Goal: Find contact information: Find contact information

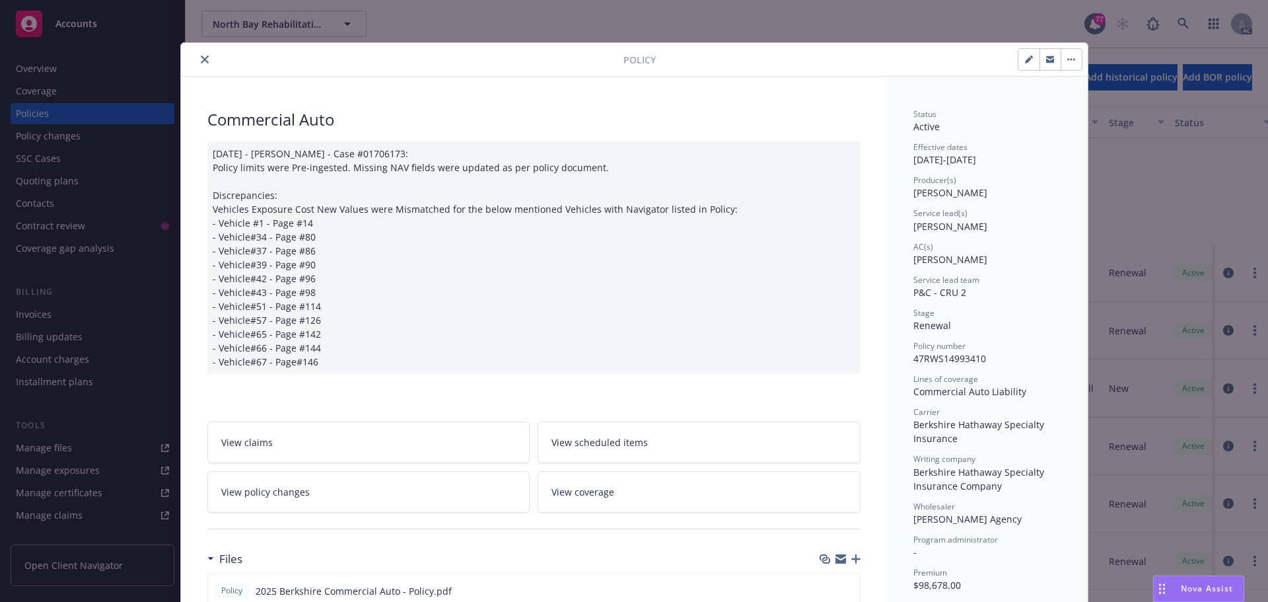
scroll to position [198, 0]
click at [201, 59] on icon "close" at bounding box center [205, 59] width 8 height 8
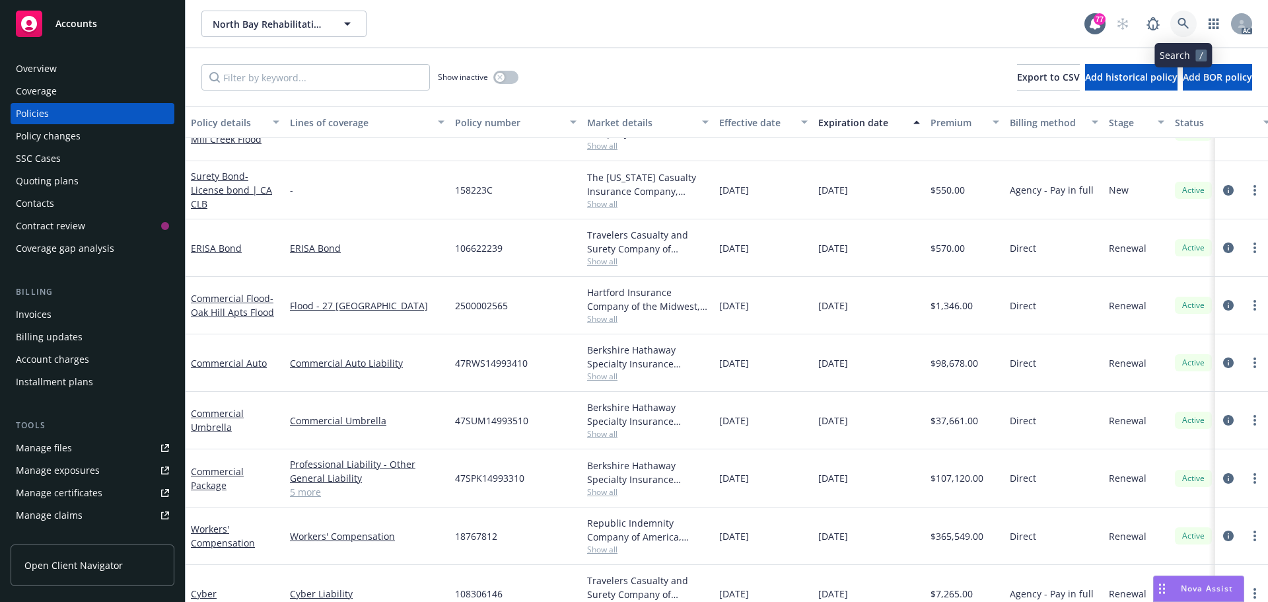
click at [1178, 24] on icon at bounding box center [1184, 24] width 12 height 12
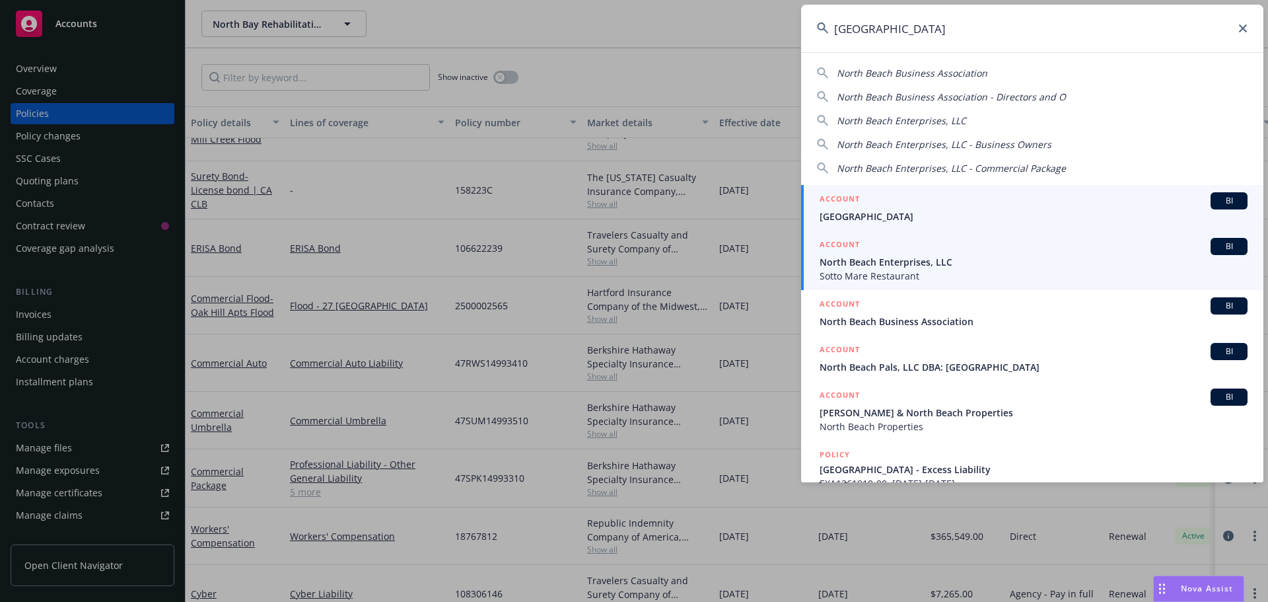
type input "north beach"
click at [869, 262] on span "North Beach Enterprises, LLC" at bounding box center [1034, 262] width 428 height 14
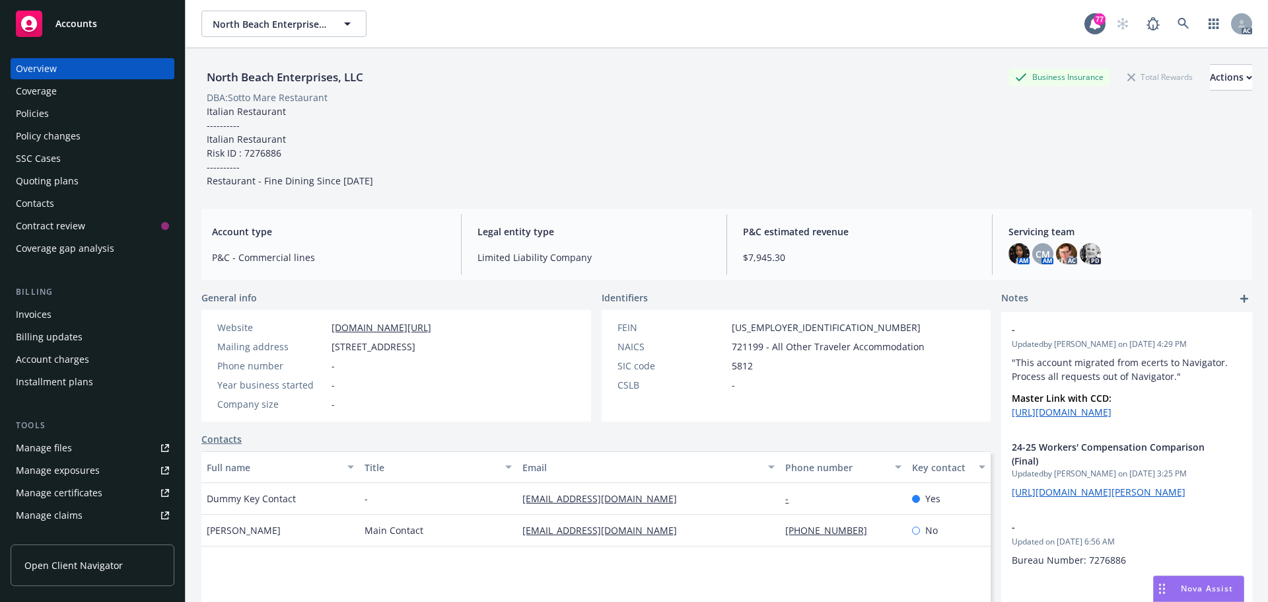
click at [54, 110] on div "Policies" at bounding box center [92, 113] width 153 height 21
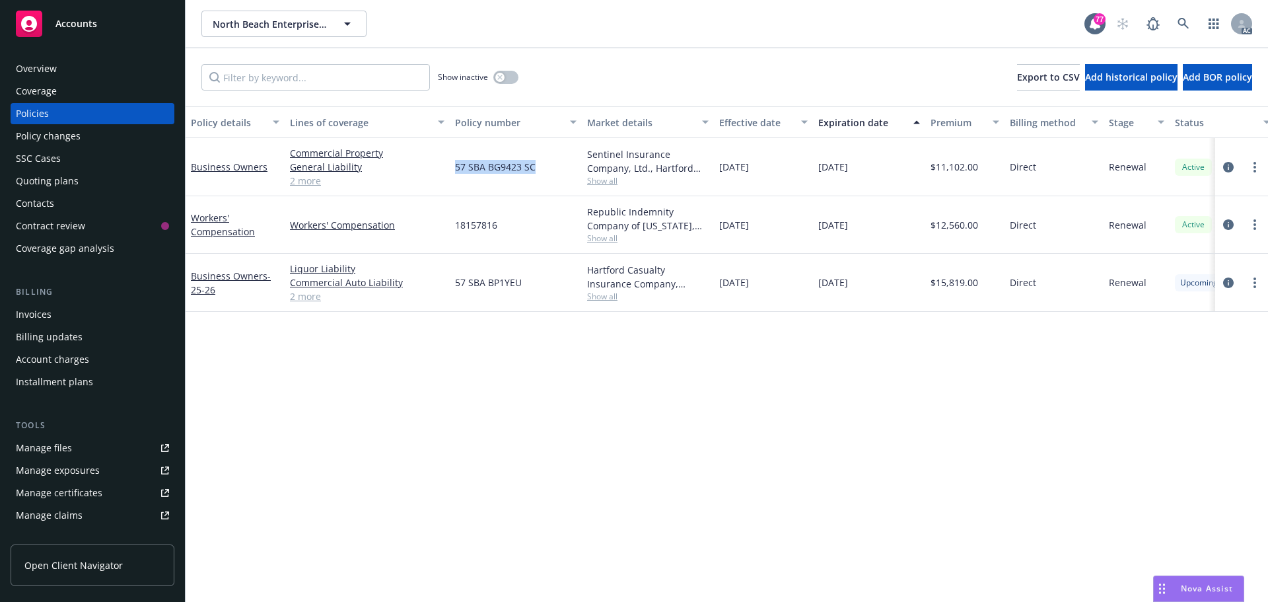
drag, startPoint x: 546, startPoint y: 167, endPoint x: 469, endPoint y: 166, distance: 77.3
click at [454, 167] on div "57 SBA BG9423 SC" at bounding box center [516, 167] width 132 height 58
copy span "57 SBA BG9423 SC"
click at [600, 180] on span "Show all" at bounding box center [648, 180] width 122 height 11
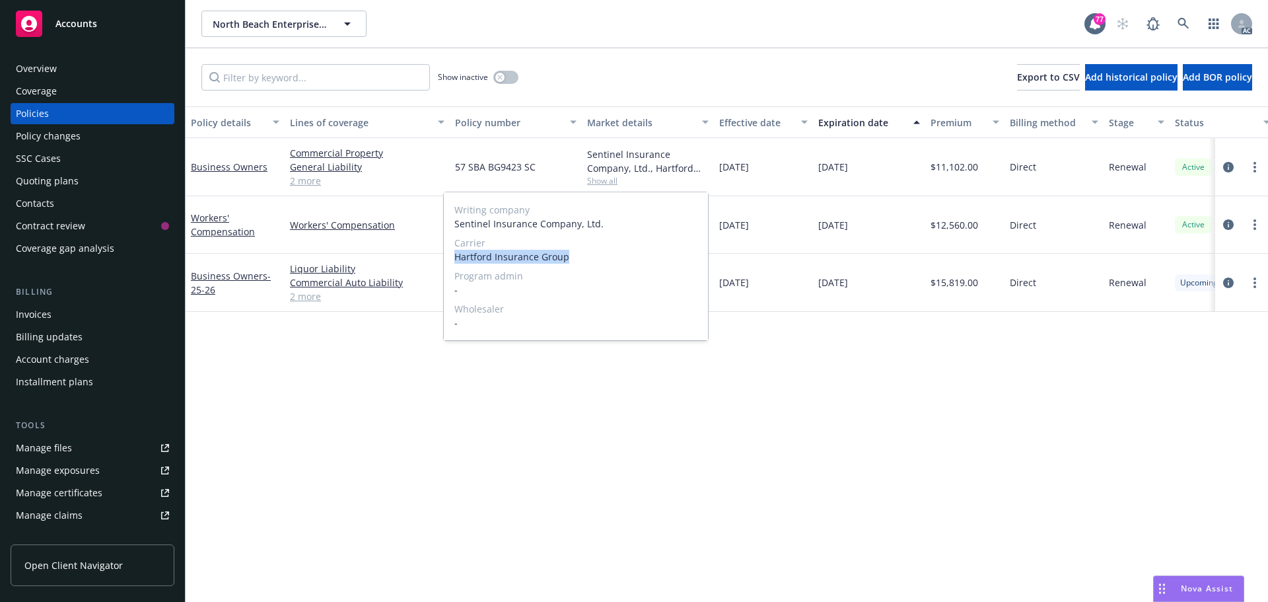
drag, startPoint x: 571, startPoint y: 256, endPoint x: 476, endPoint y: 256, distance: 95.1
click at [452, 256] on div "Writing company Sentinel Insurance Company, Ltd. Carrier Hartford Insurance Gro…" at bounding box center [576, 266] width 264 height 148
copy span "Hartford Insurance Group"
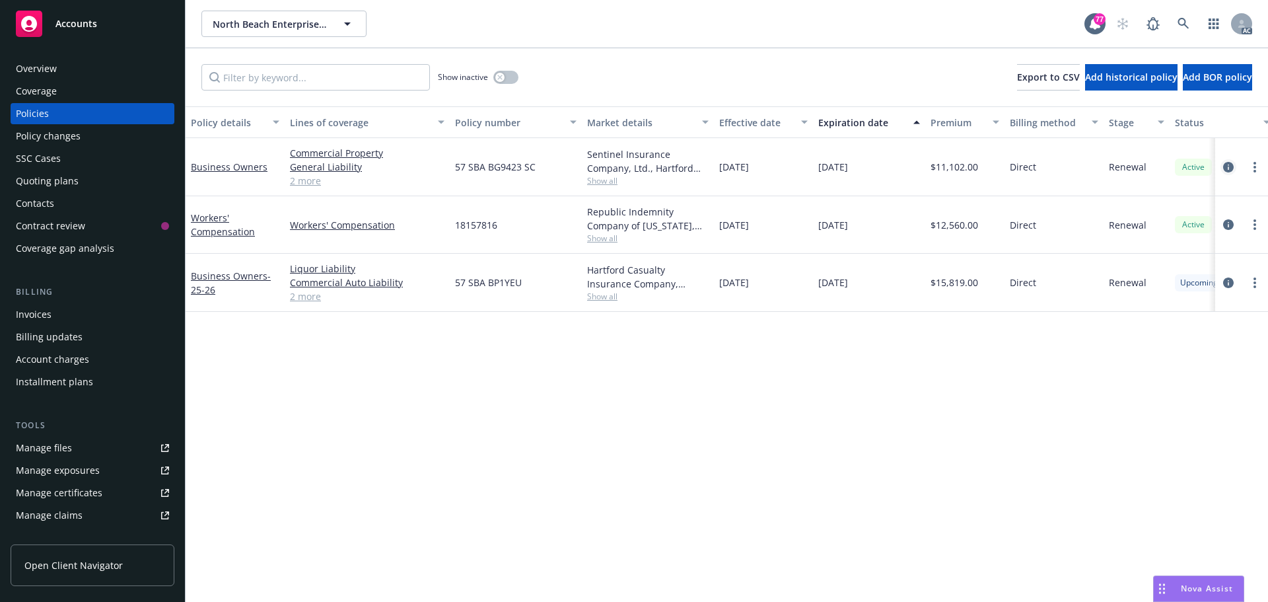
click at [1232, 166] on icon "circleInformation" at bounding box center [1228, 167] width 11 height 11
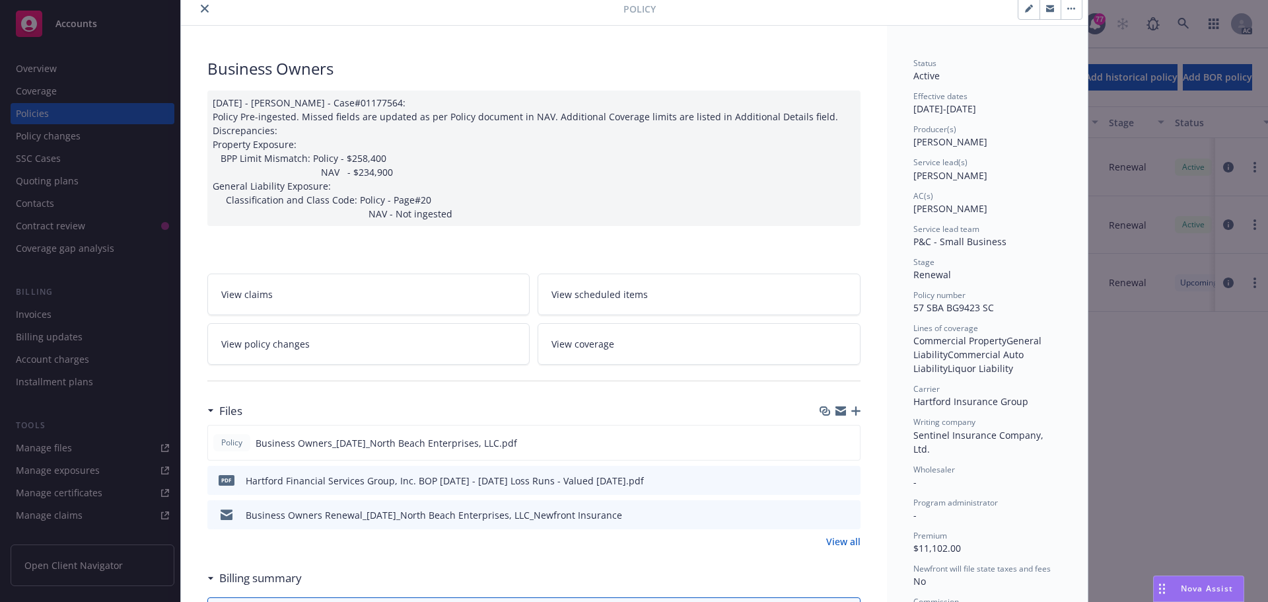
scroll to position [66, 0]
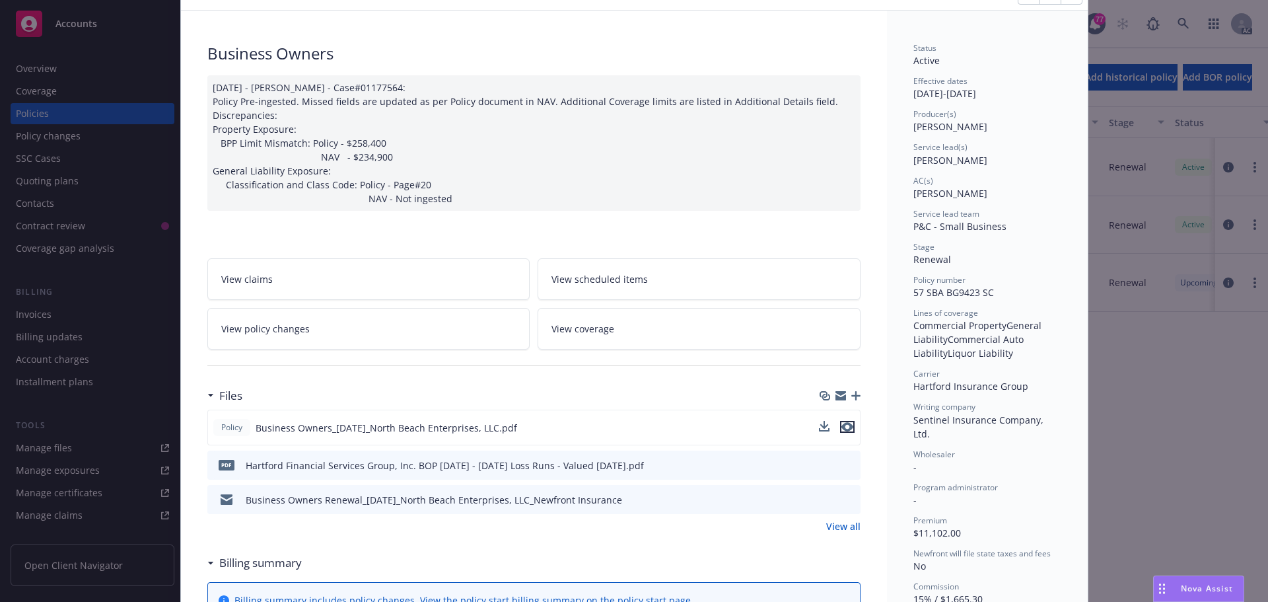
click at [843, 425] on icon "preview file" at bounding box center [847, 426] width 12 height 9
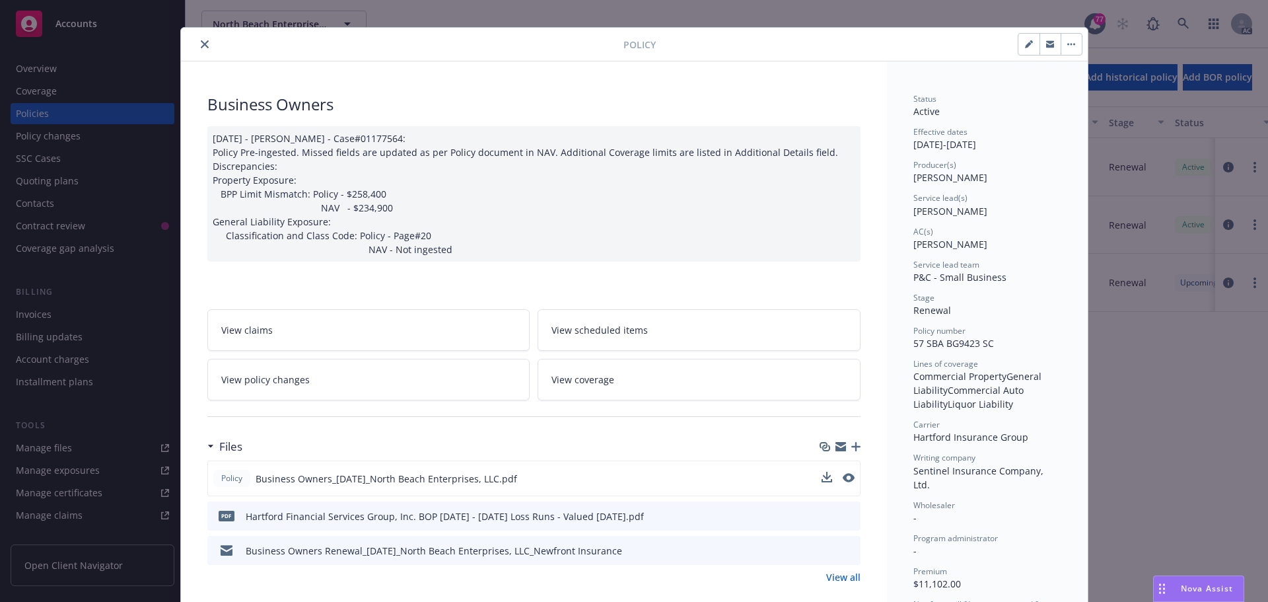
scroll to position [0, 0]
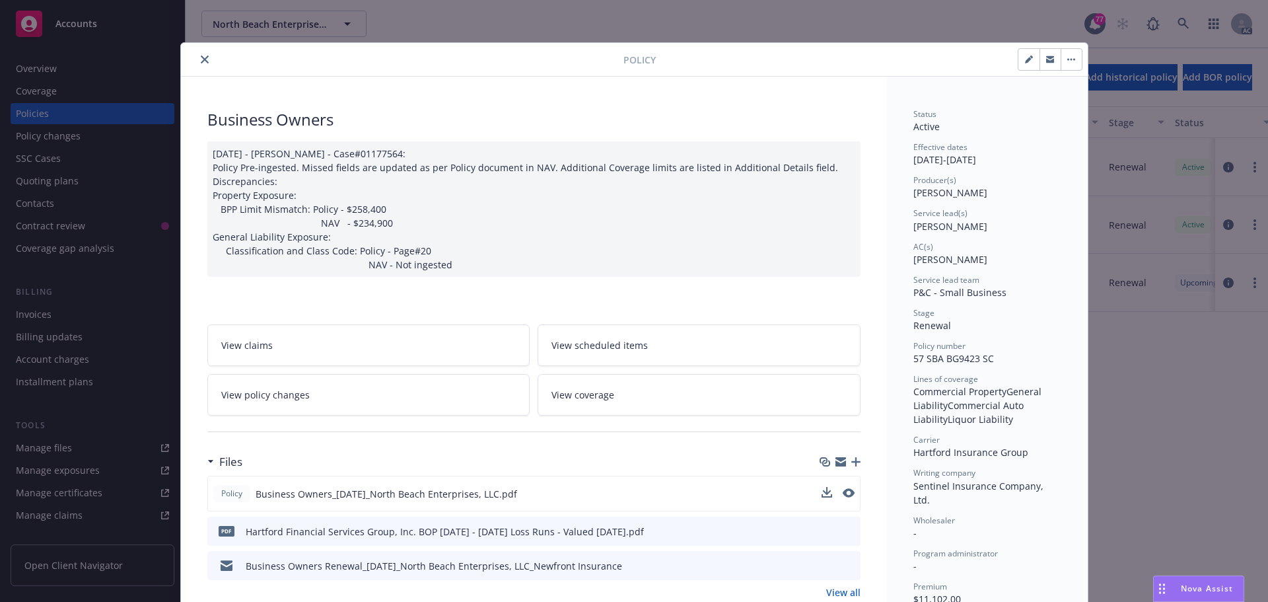
click at [203, 59] on icon "close" at bounding box center [205, 59] width 8 height 8
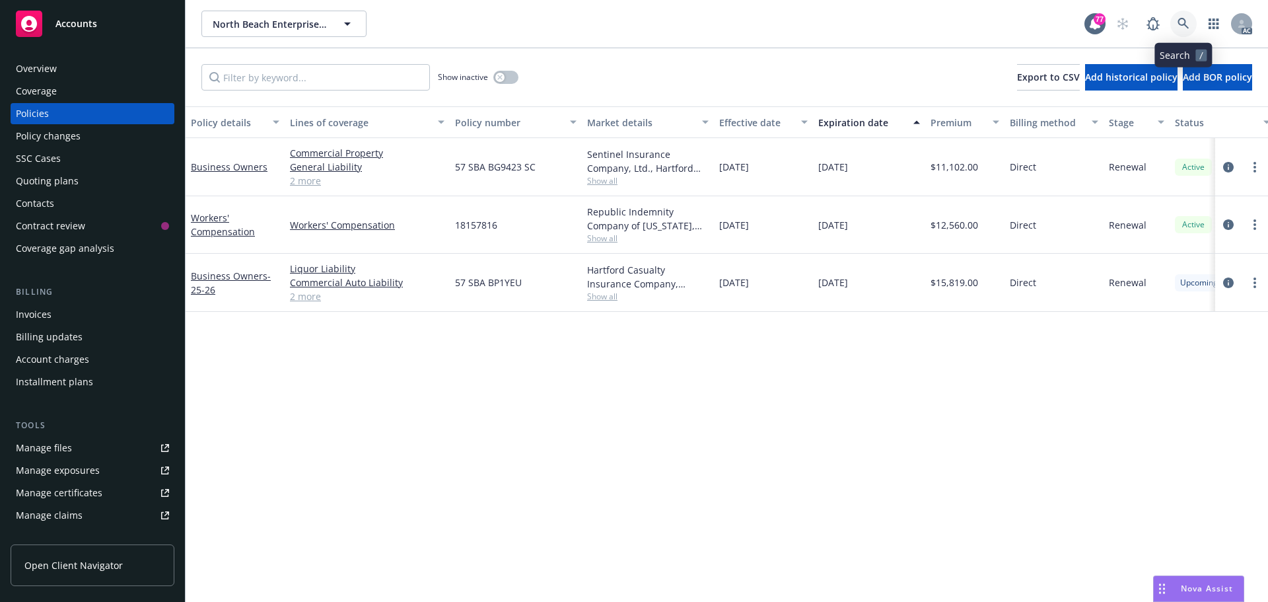
click at [1186, 23] on icon at bounding box center [1183, 23] width 11 height 11
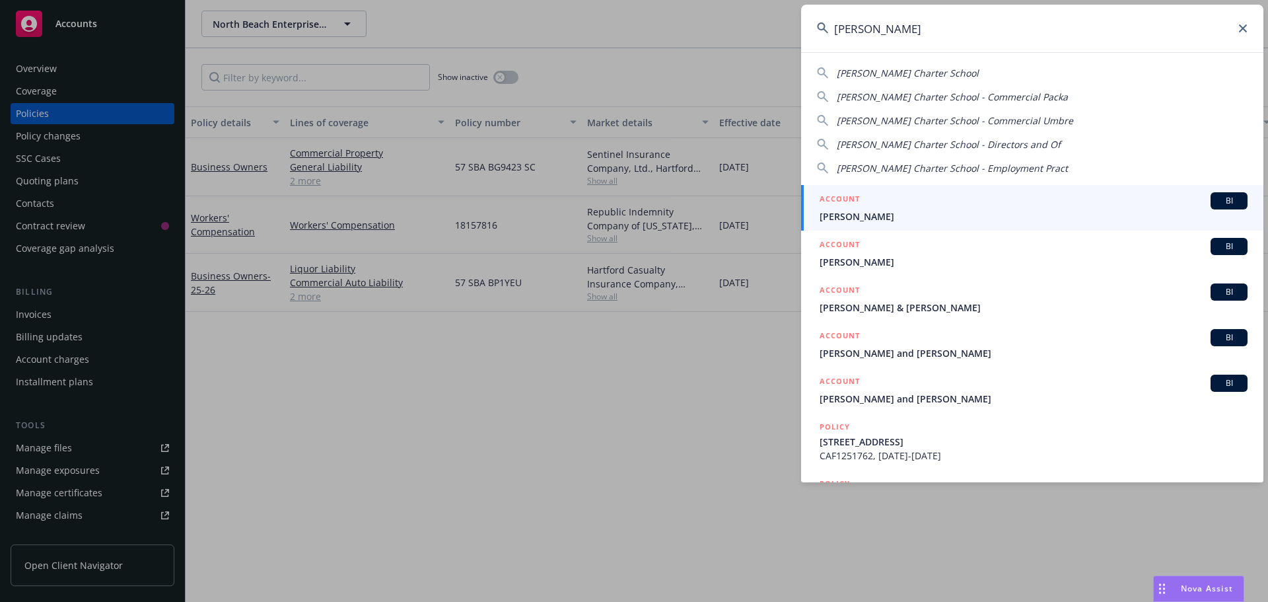
click at [943, 71] on span "Theresa Hessling Charter School" at bounding box center [908, 73] width 142 height 13
type input "Theresa Hessling Charter School"
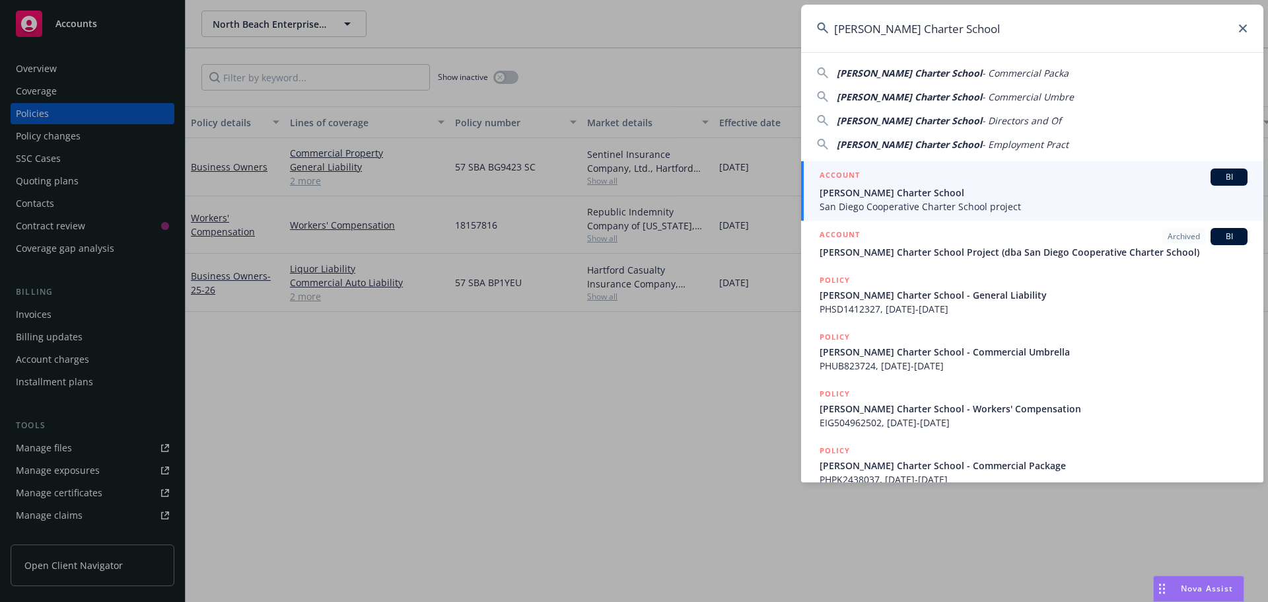
click at [909, 184] on div "ACCOUNT BI" at bounding box center [1034, 176] width 428 height 17
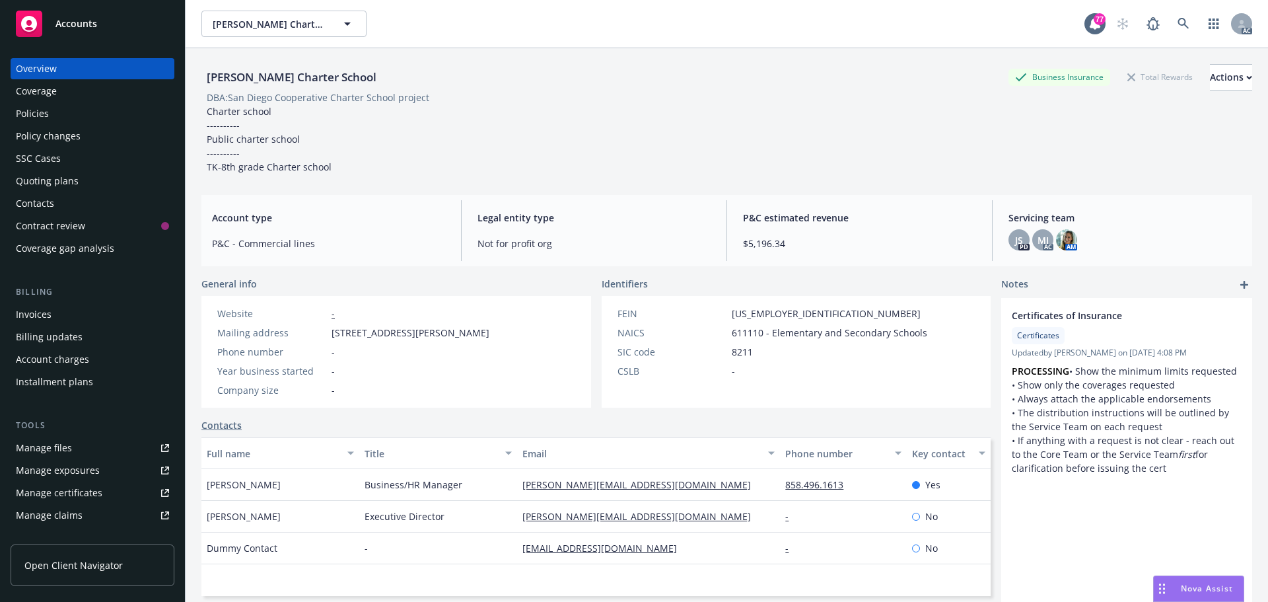
click at [67, 120] on div "Policies" at bounding box center [92, 113] width 153 height 21
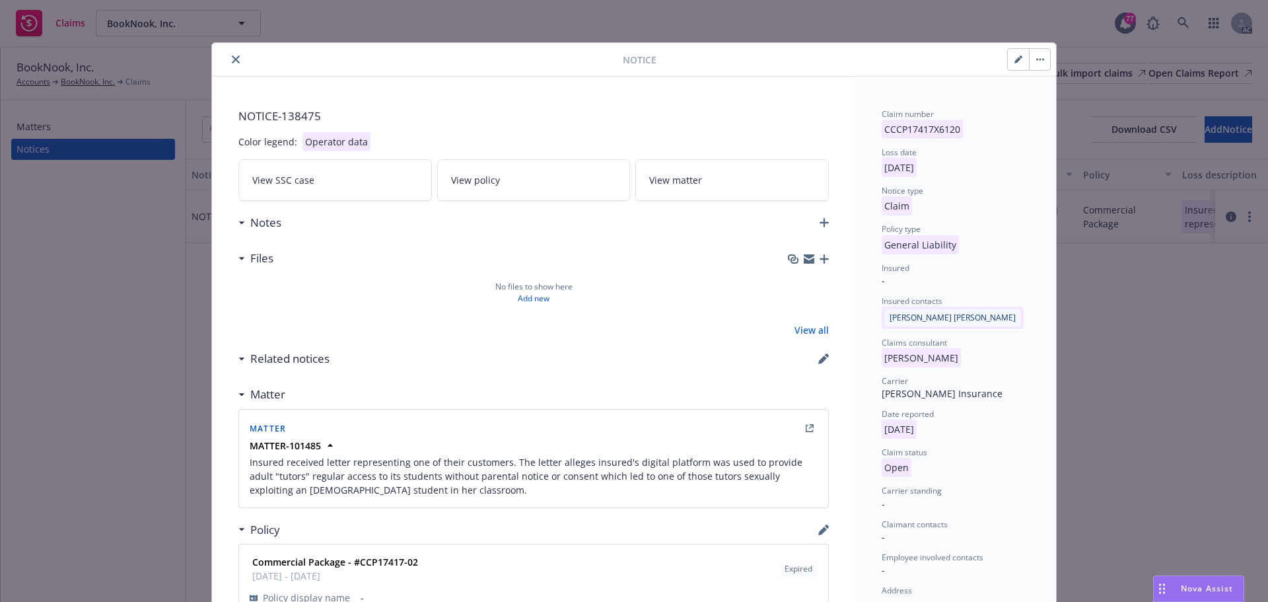
click at [1015, 60] on icon "button" at bounding box center [1019, 59] width 8 height 8
select select "GENERAL_LIABILITY"
select select "open"
select select "CLAIM"
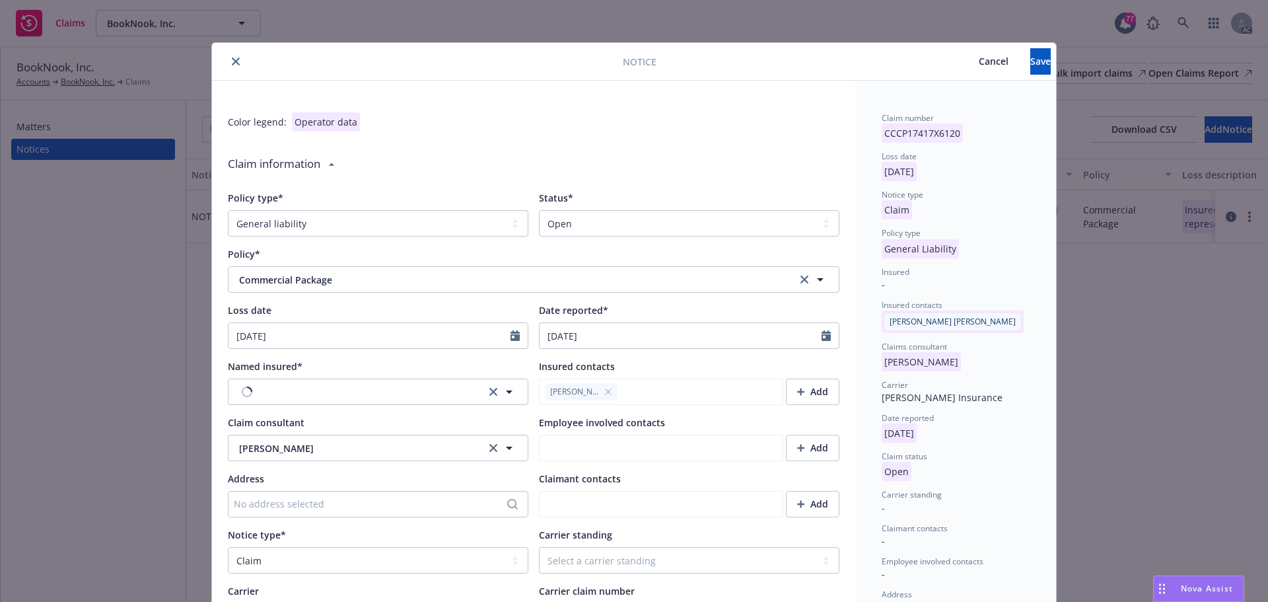
type textarea "x"
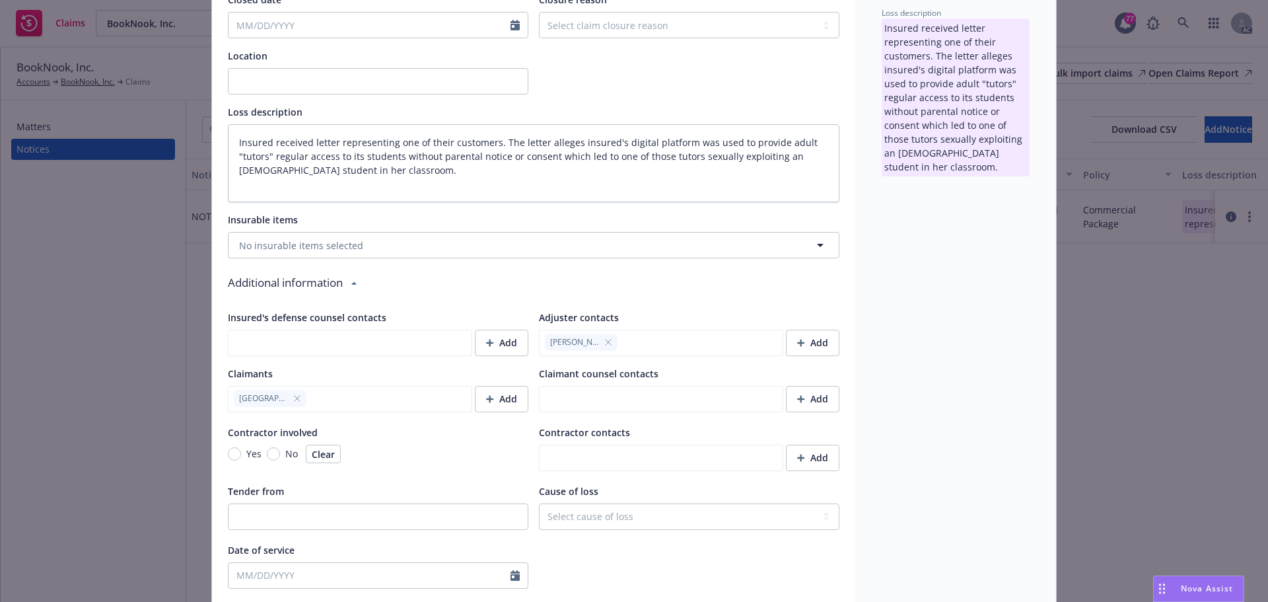
scroll to position [727, 0]
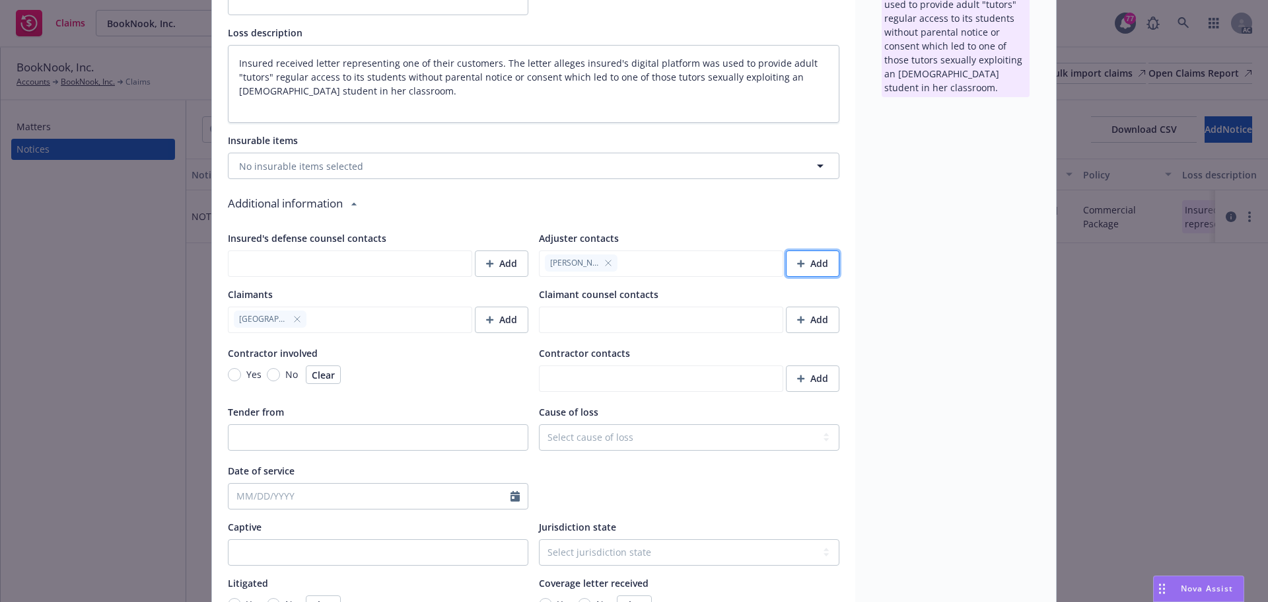
click at [816, 256] on div "Add" at bounding box center [812, 263] width 31 height 25
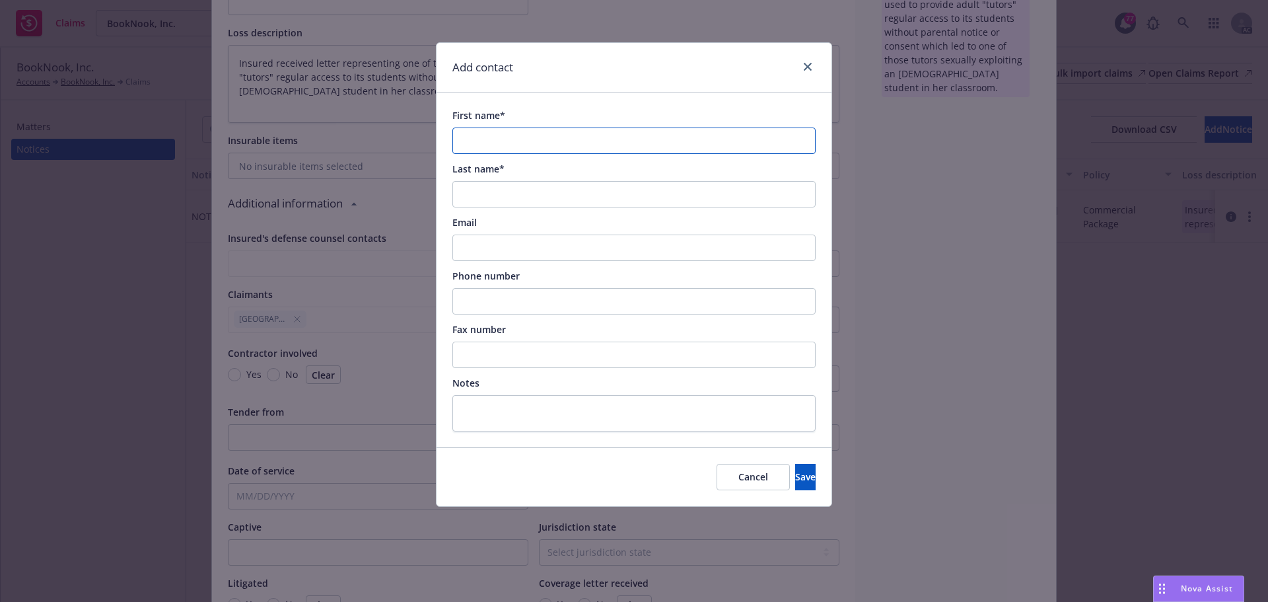
click at [507, 137] on input "First name*" at bounding box center [633, 140] width 363 height 26
paste input "[PERSON_NAME]"
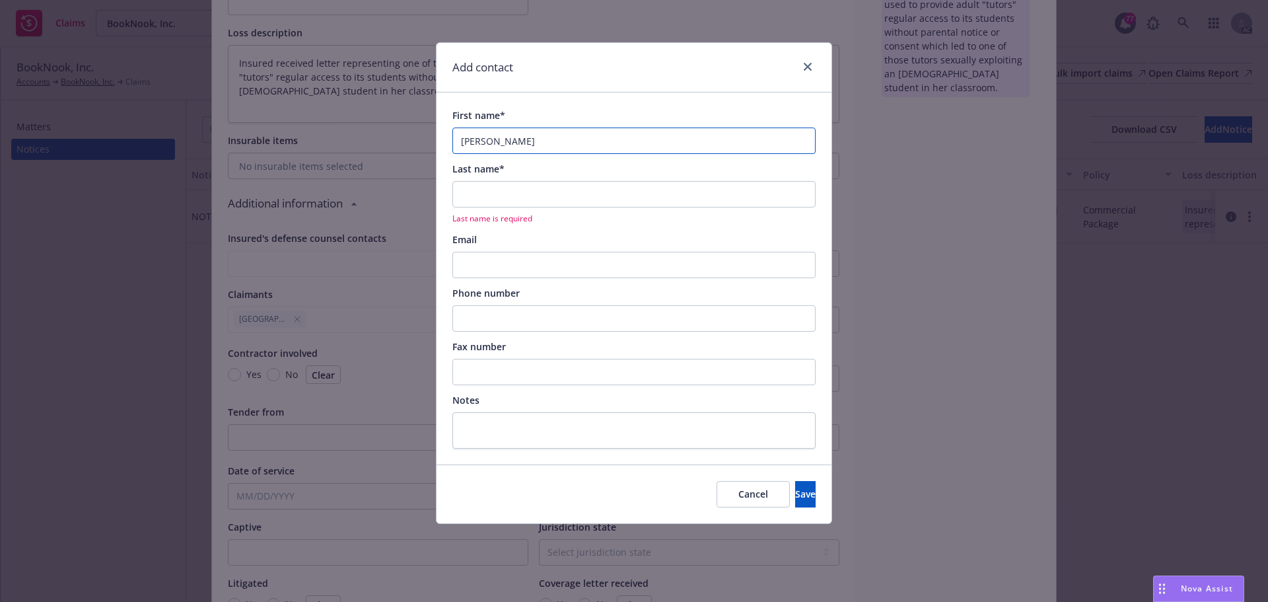
drag, startPoint x: 529, startPoint y: 140, endPoint x: 483, endPoint y: 139, distance: 46.2
click at [483, 139] on input "[PERSON_NAME]" at bounding box center [633, 140] width 363 height 26
type input "[PERSON_NAME]"
click at [499, 201] on input "Last name*" at bounding box center [633, 194] width 363 height 26
paste input "Hayward"
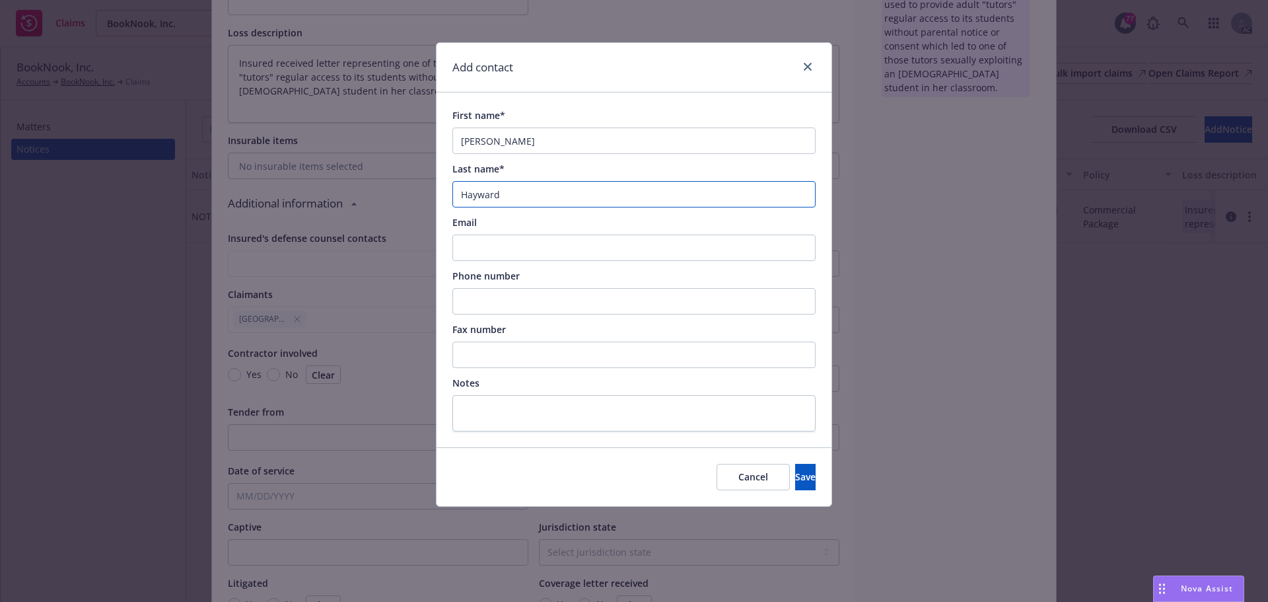
type input "Hayward"
drag, startPoint x: 521, startPoint y: 139, endPoint x: 484, endPoint y: 139, distance: 37.0
click at [484, 139] on input "[PERSON_NAME]" at bounding box center [633, 140] width 363 height 26
type input "[PERSON_NAME]"
type textarea "x"
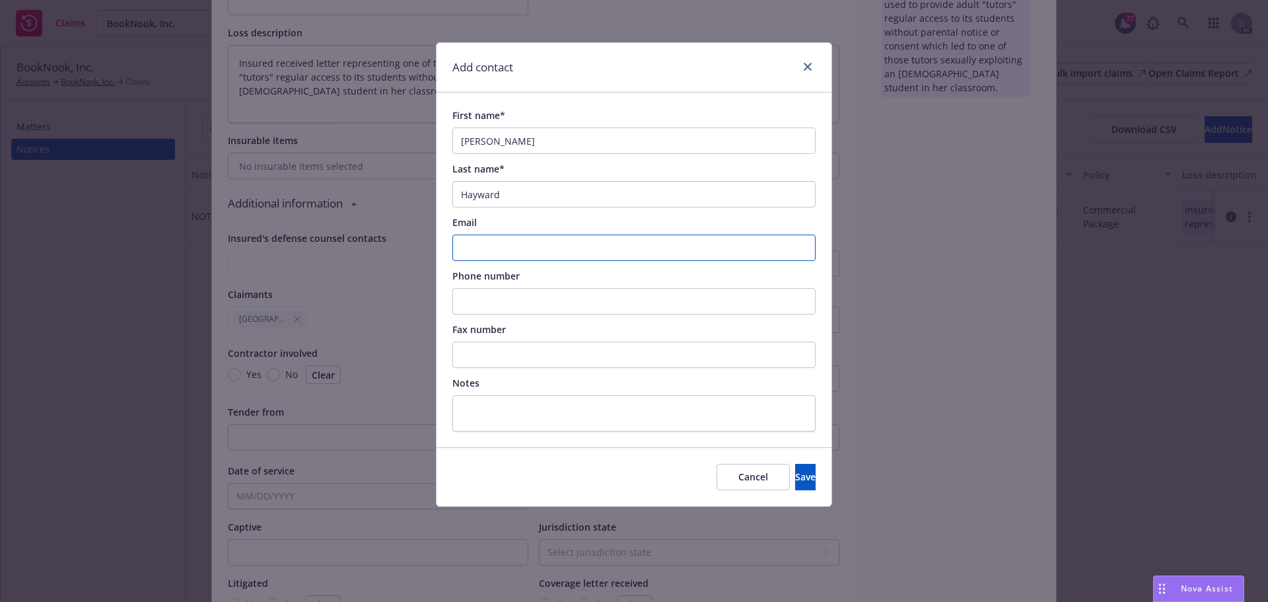
click at [479, 242] on input "Email" at bounding box center [633, 247] width 363 height 26
paste input "[EMAIL_ADDRESS][DOMAIN_NAME]"
type input "[EMAIL_ADDRESS][DOMAIN_NAME]"
type textarea "x"
click at [503, 304] on input "Phone number" at bounding box center [633, 301] width 363 height 26
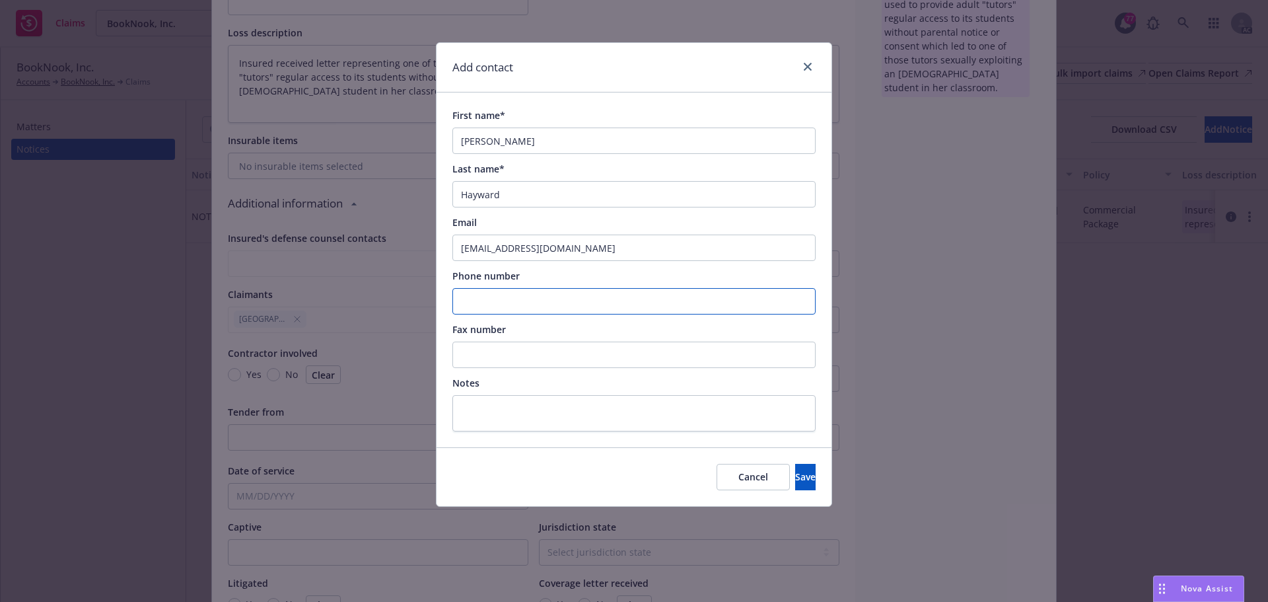
paste input "503.227.2424"
type input "503.227.2424"
click at [795, 482] on span "Save" at bounding box center [805, 476] width 20 height 13
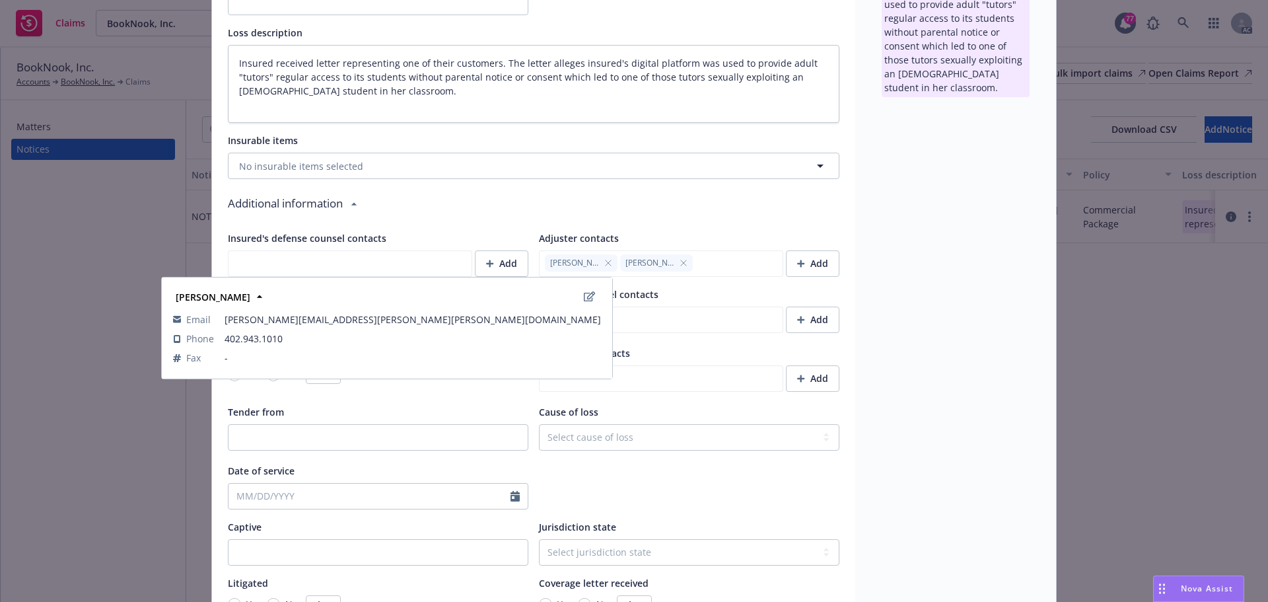
click at [604, 262] on icon "button" at bounding box center [608, 263] width 8 height 8
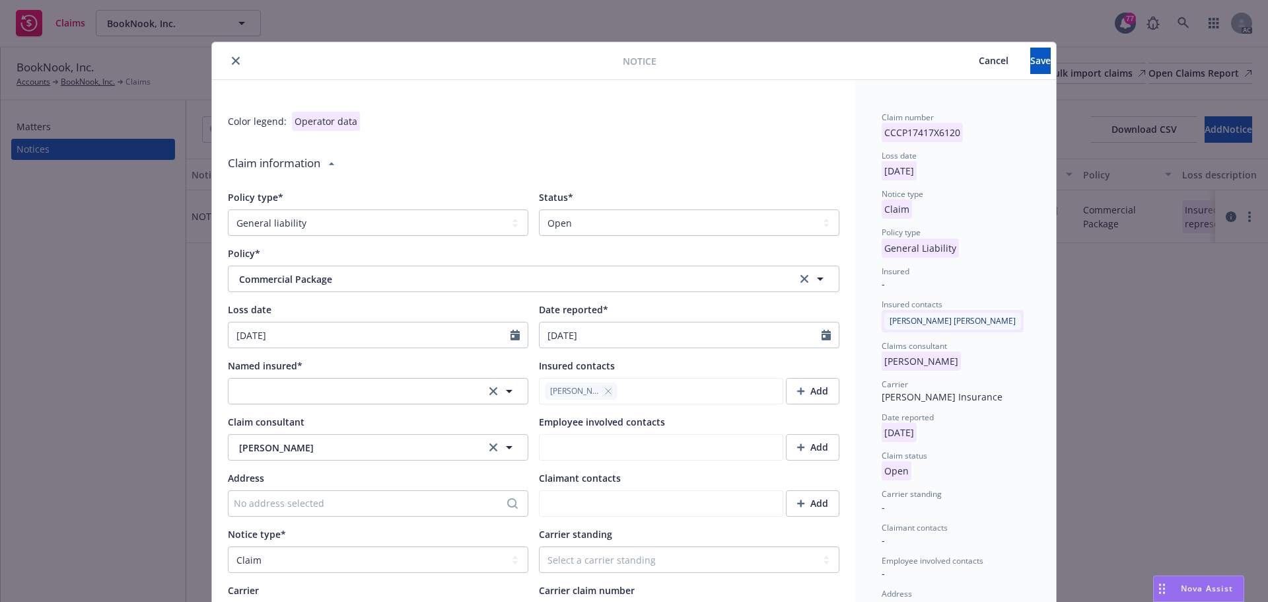
scroll to position [0, 0]
click at [1030, 65] on span "Save" at bounding box center [1040, 61] width 20 height 13
type textarea "x"
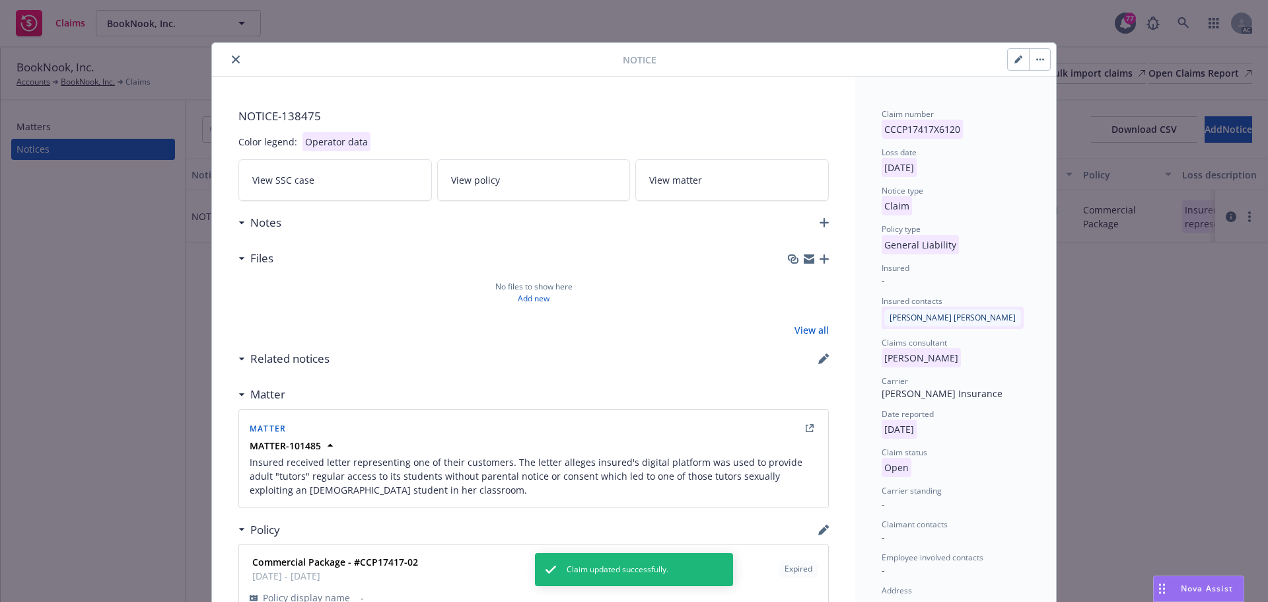
click at [233, 58] on icon "close" at bounding box center [236, 59] width 8 height 8
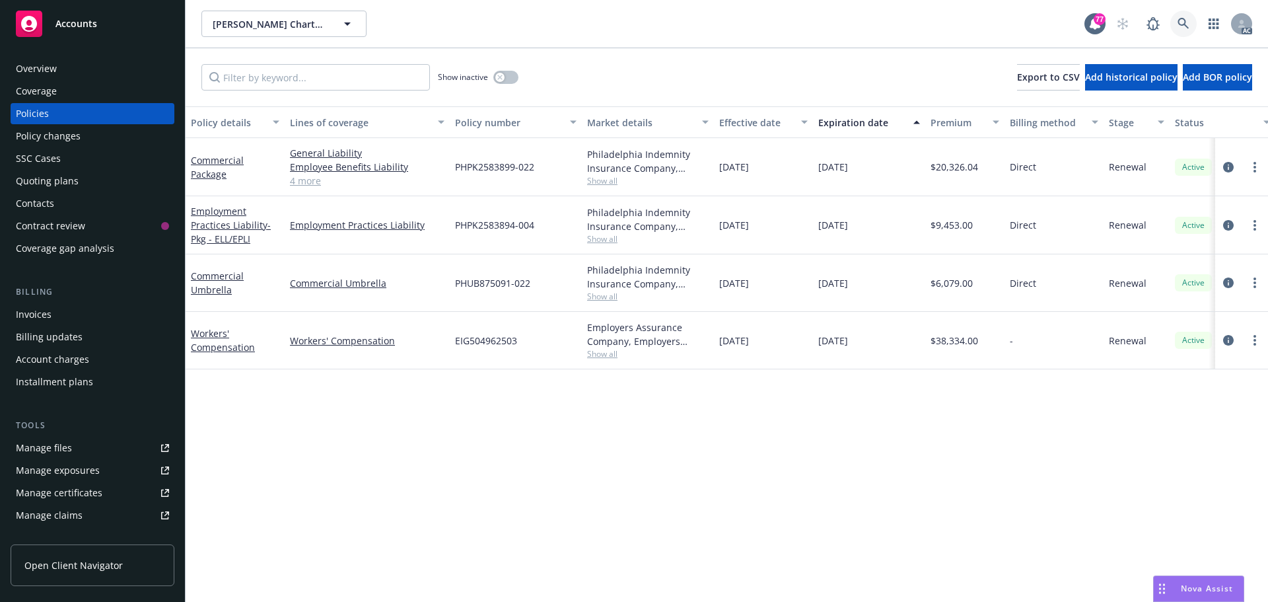
click at [1186, 20] on icon at bounding box center [1184, 24] width 12 height 12
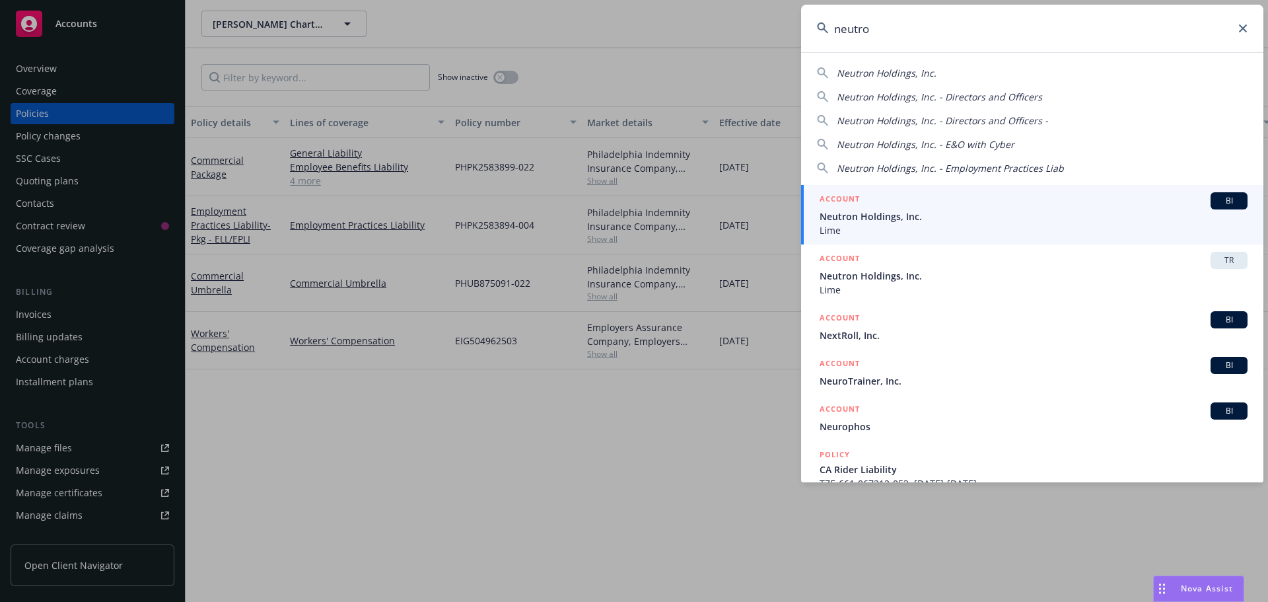
type input "neutro"
click at [930, 201] on div "ACCOUNT BI" at bounding box center [1034, 200] width 428 height 17
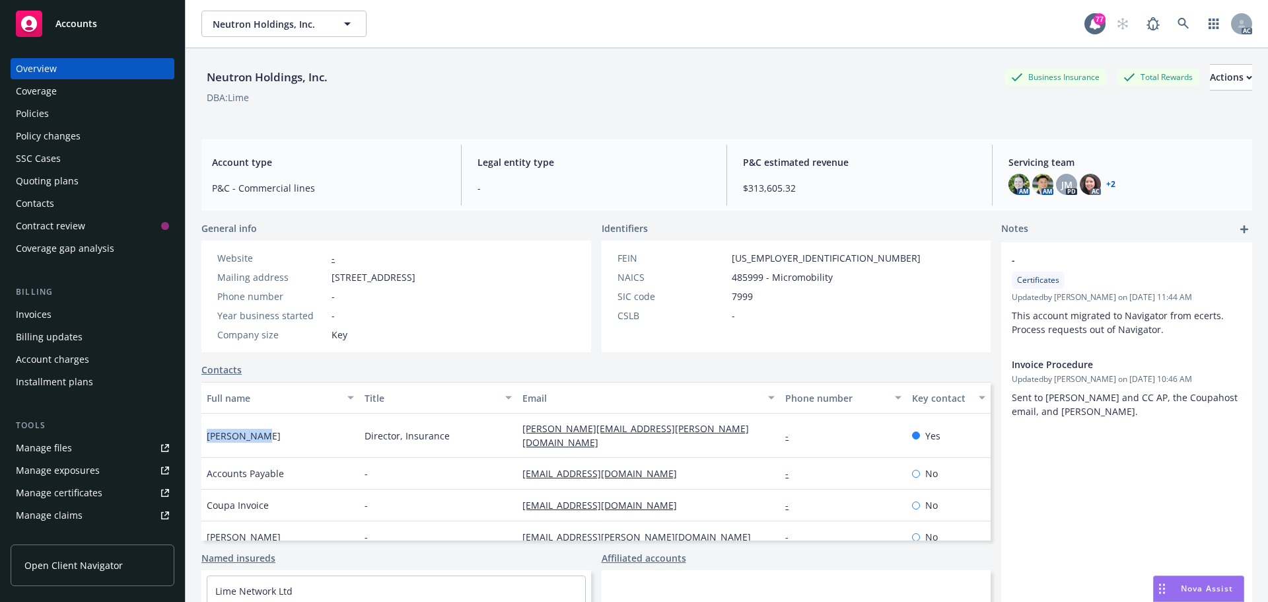
drag, startPoint x: 264, startPoint y: 431, endPoint x: 209, endPoint y: 431, distance: 54.8
click at [209, 431] on div "Calvin Mang" at bounding box center [280, 435] width 158 height 44
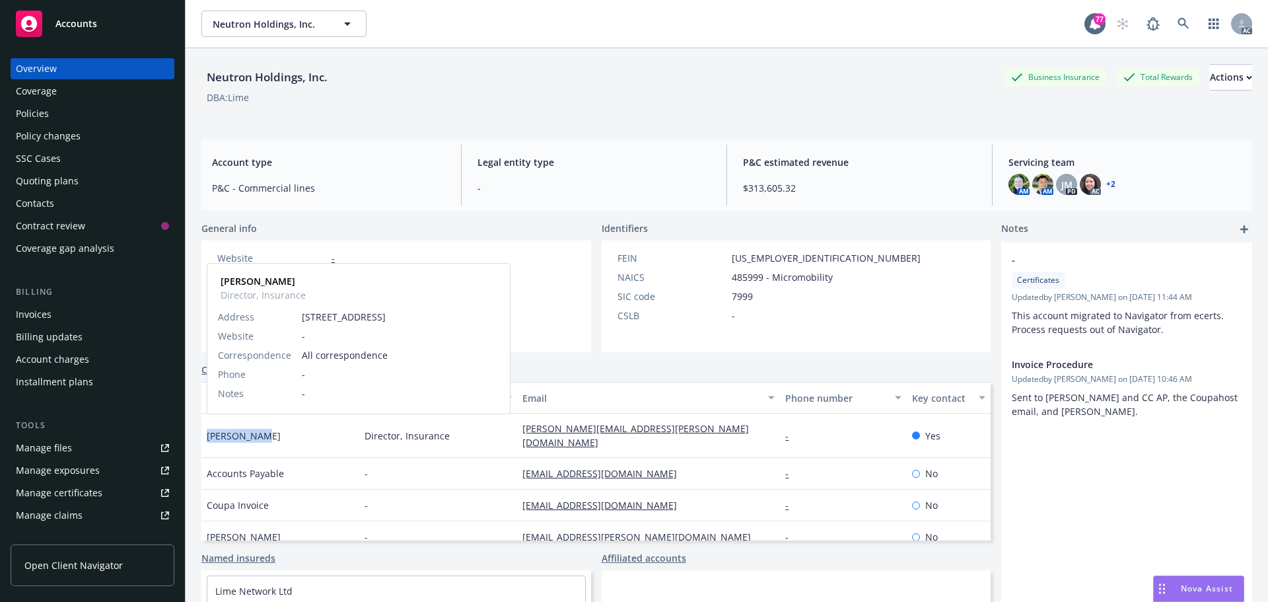
copy span "Calvin Mang"
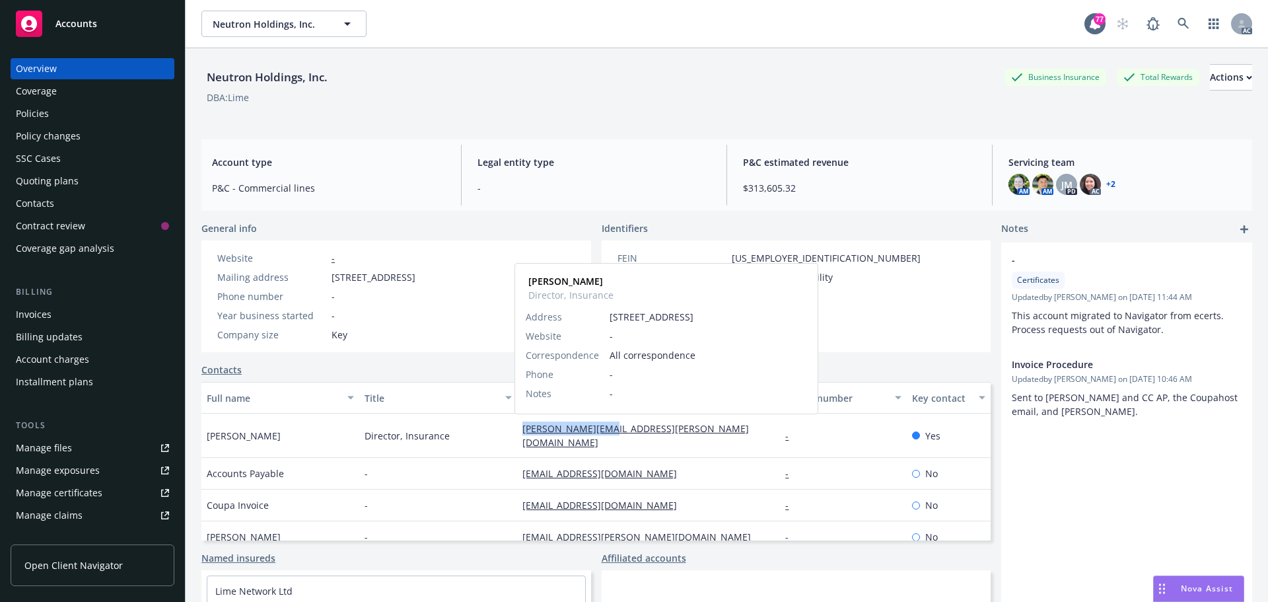
drag, startPoint x: 619, startPoint y: 433, endPoint x: 516, endPoint y: 429, distance: 103.1
click at [517, 429] on div "calvin.mang@li.me Calvin Mang Director, Insurance Address 85 2nd Street, Suite …" at bounding box center [648, 435] width 263 height 44
copy link "calvin.mang@li.me"
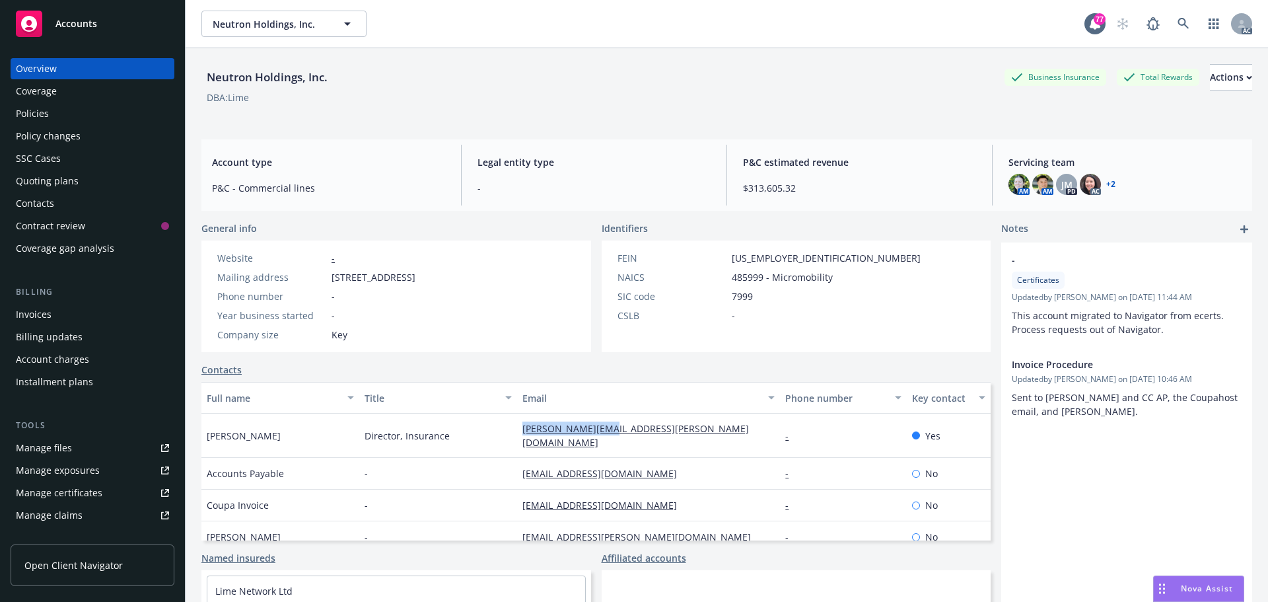
click at [94, 110] on div "Policies" at bounding box center [92, 113] width 153 height 21
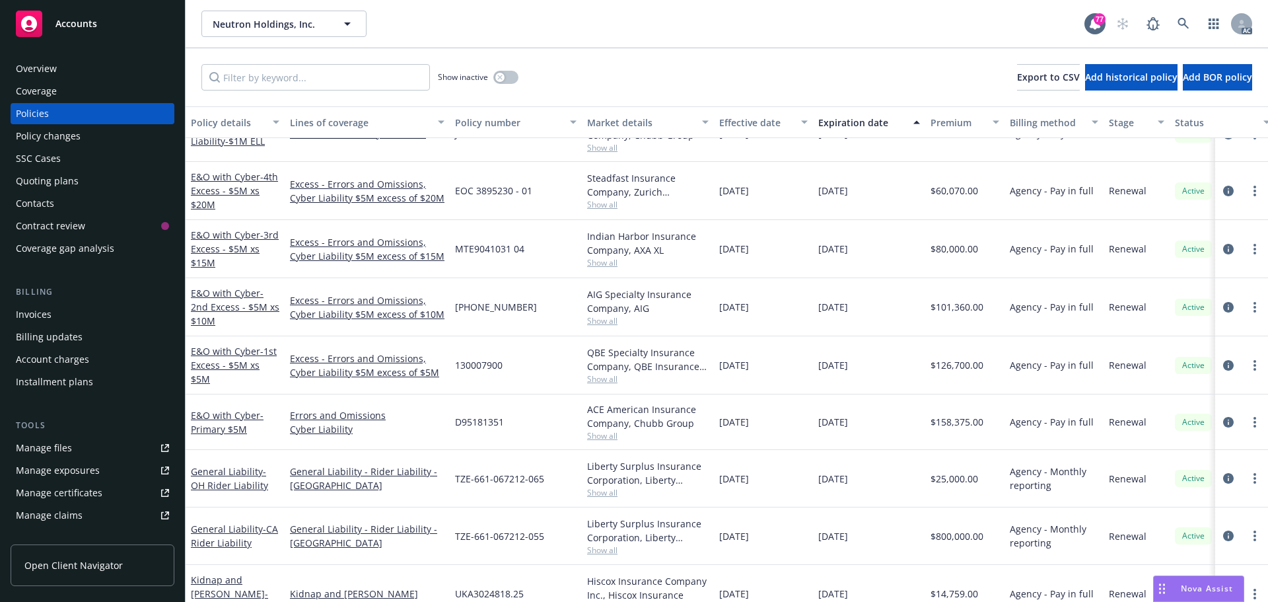
scroll to position [482, 0]
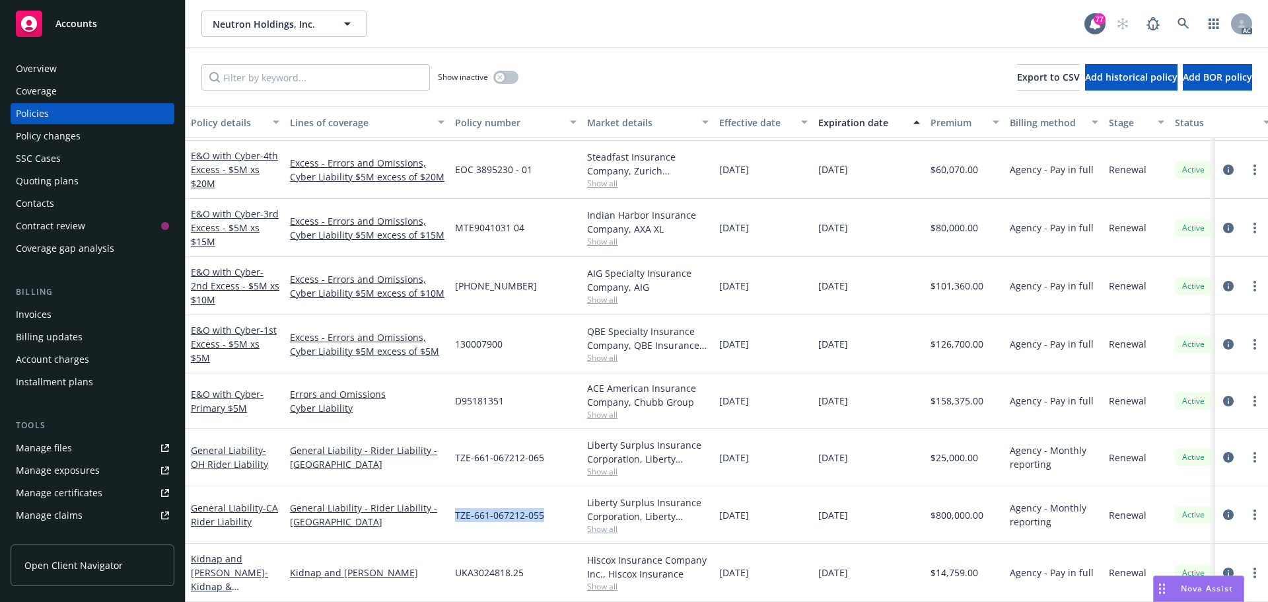
drag, startPoint x: 546, startPoint y: 507, endPoint x: 456, endPoint y: 507, distance: 89.8
click at [456, 507] on div "TZE-661-067212-055" at bounding box center [516, 514] width 132 height 57
copy span "TZE-661-067212-055"
click at [601, 523] on span "Show all" at bounding box center [648, 528] width 122 height 11
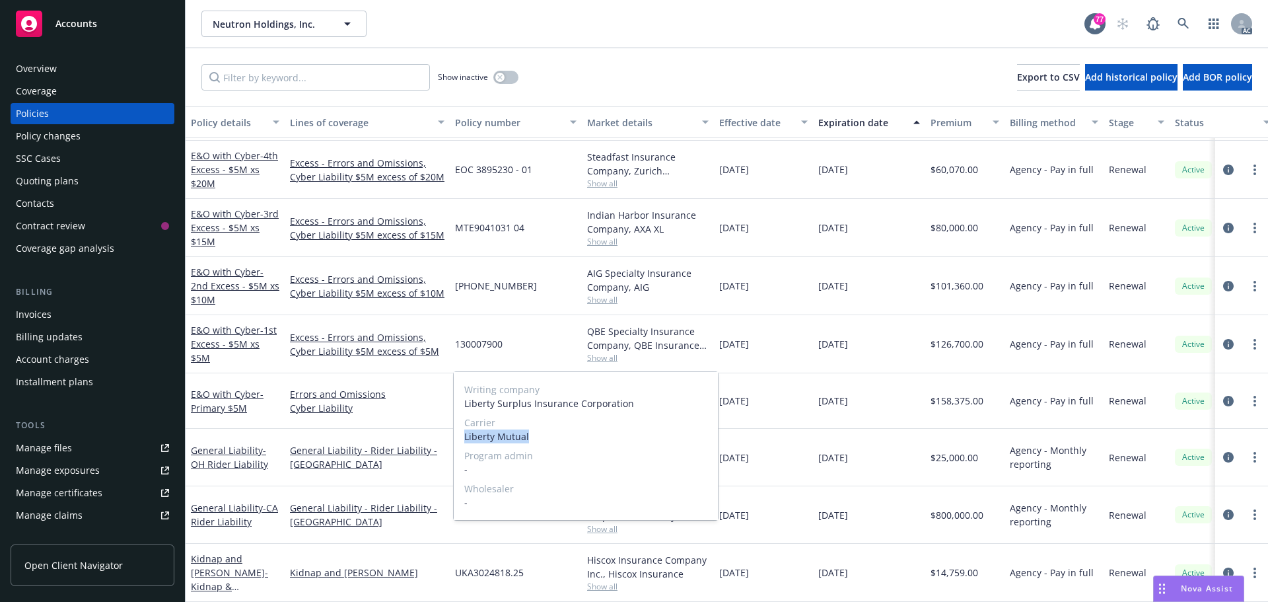
drag, startPoint x: 528, startPoint y: 433, endPoint x: 464, endPoint y: 434, distance: 63.4
click at [464, 434] on span "Liberty Mutual" at bounding box center [585, 436] width 243 height 14
copy span "Liberty Mutual"
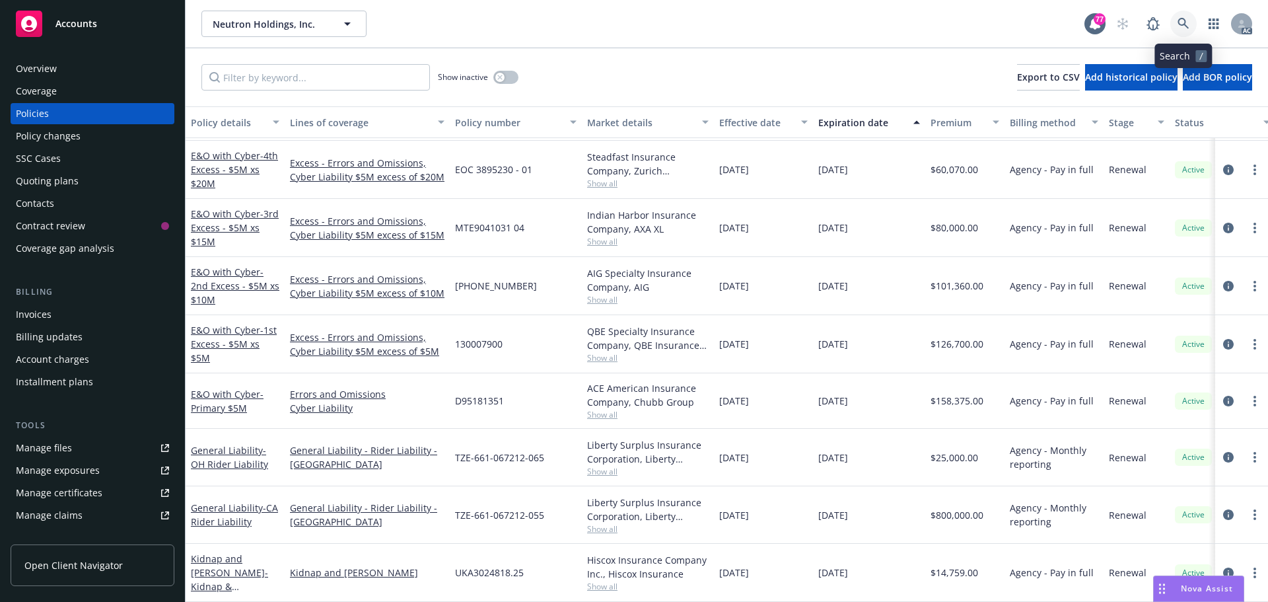
click at [1182, 18] on icon at bounding box center [1184, 24] width 12 height 12
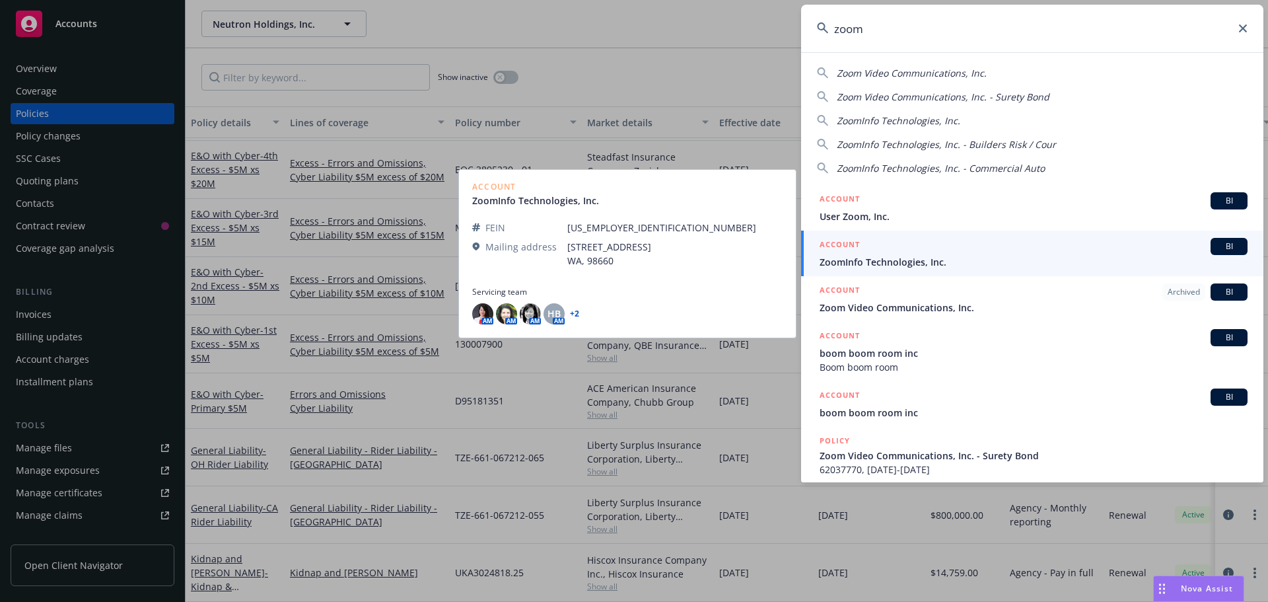
type input "zoom"
click at [948, 254] on div "ACCOUNT BI" at bounding box center [1034, 246] width 428 height 17
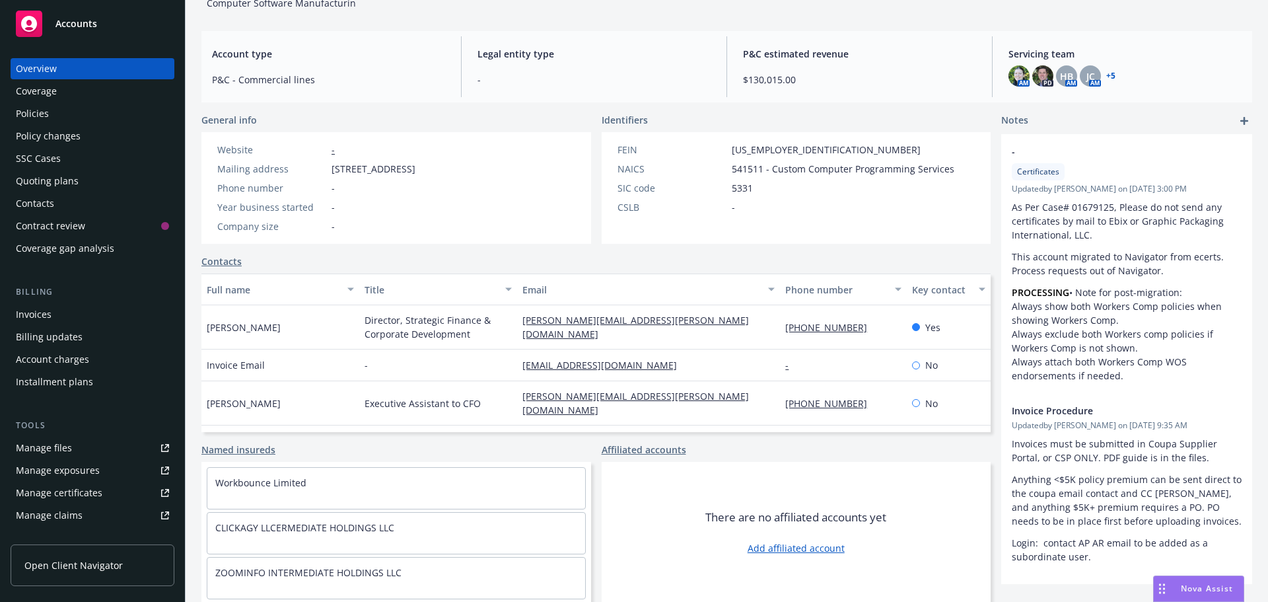
click at [71, 118] on div "Policies" at bounding box center [92, 113] width 153 height 21
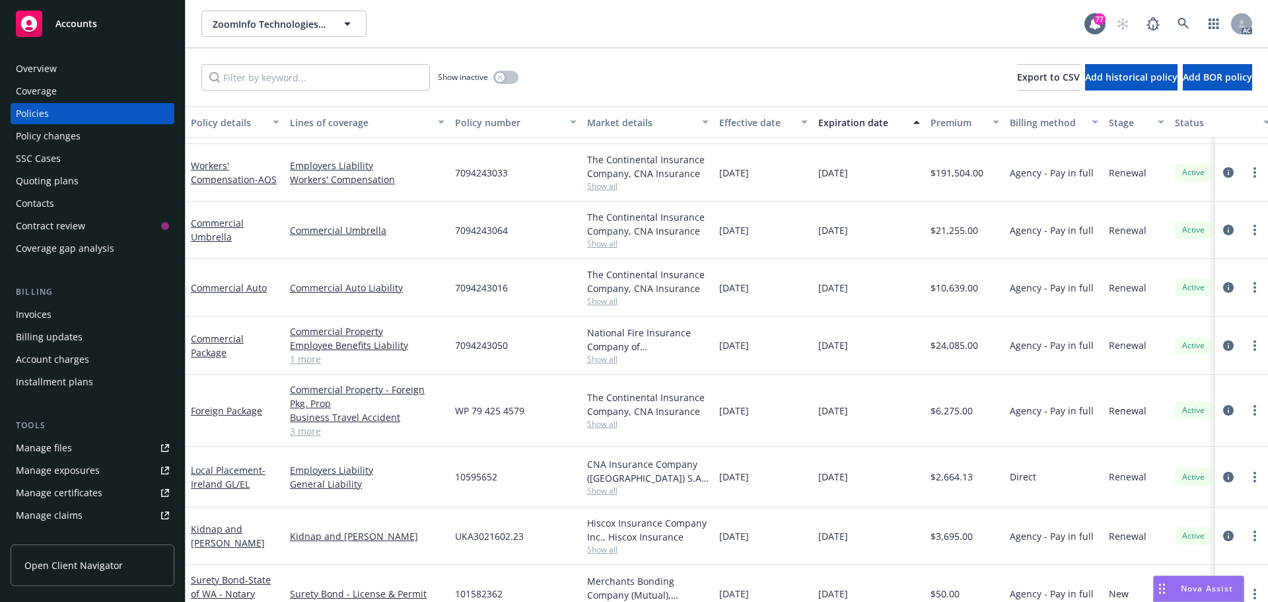
scroll to position [1057, 0]
drag, startPoint x: 515, startPoint y: 347, endPoint x: 454, endPoint y: 347, distance: 60.1
click at [454, 347] on div "7094243050" at bounding box center [516, 345] width 132 height 58
copy span "7094243050"
click at [606, 355] on span "Show all" at bounding box center [648, 358] width 122 height 11
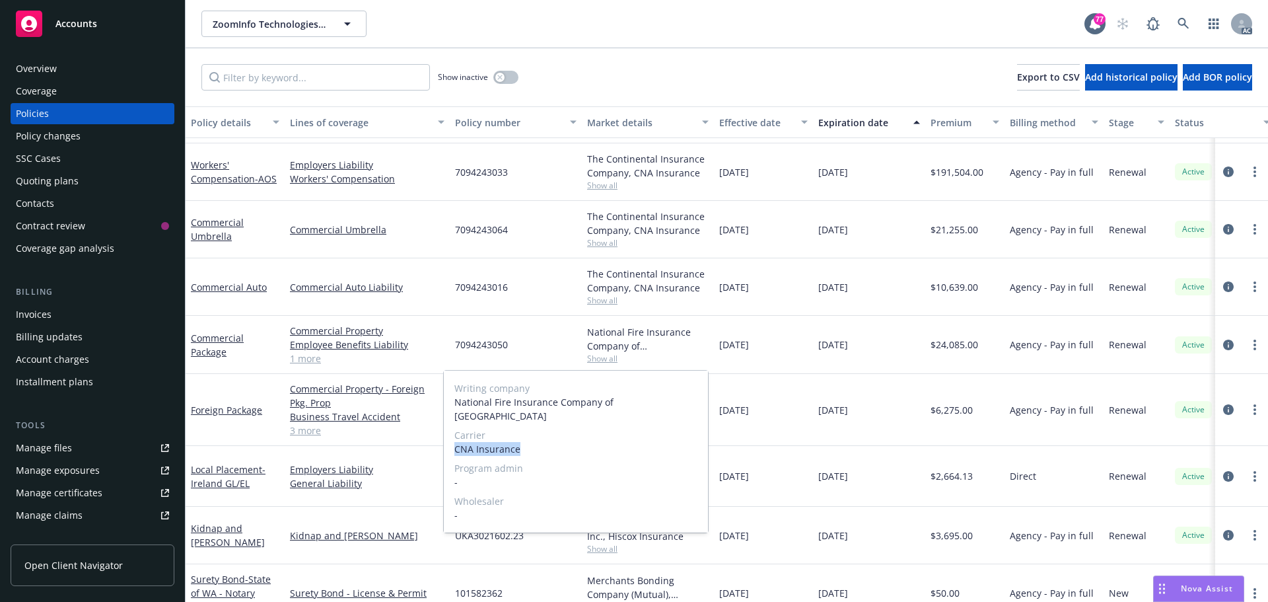
drag, startPoint x: 523, startPoint y: 438, endPoint x: 453, endPoint y: 435, distance: 70.1
click at [453, 435] on div "Writing company National Fire Insurance Company of Hartford Carrier CNA Insuran…" at bounding box center [576, 452] width 264 height 162
copy span "CNA Insurance"
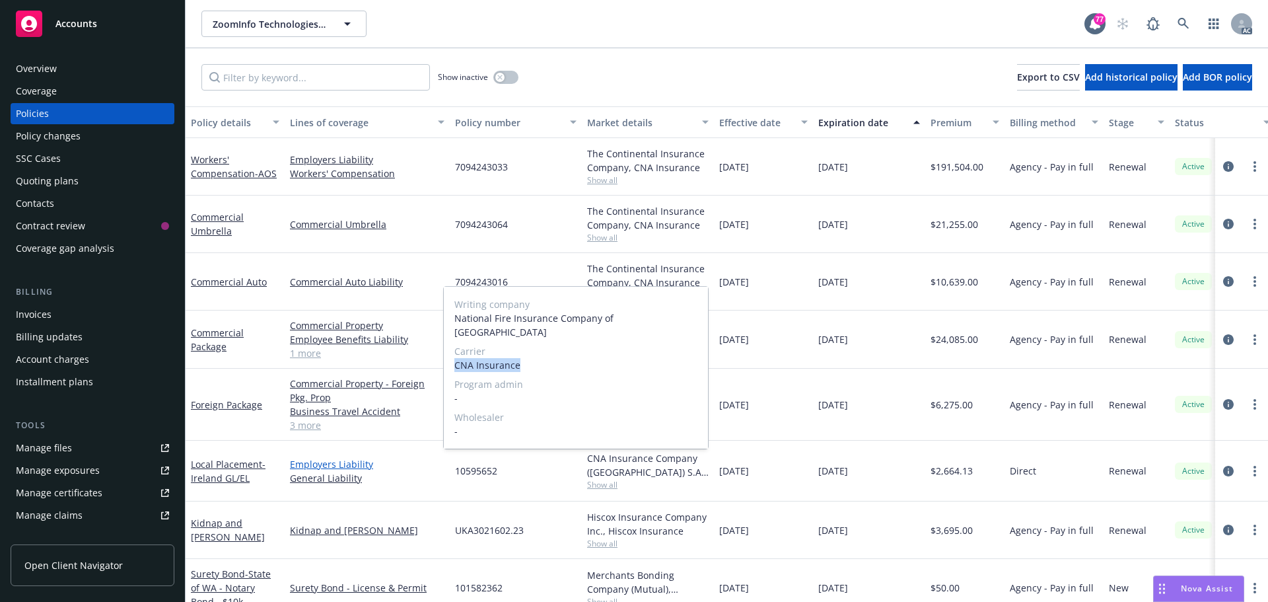
scroll to position [1135, 0]
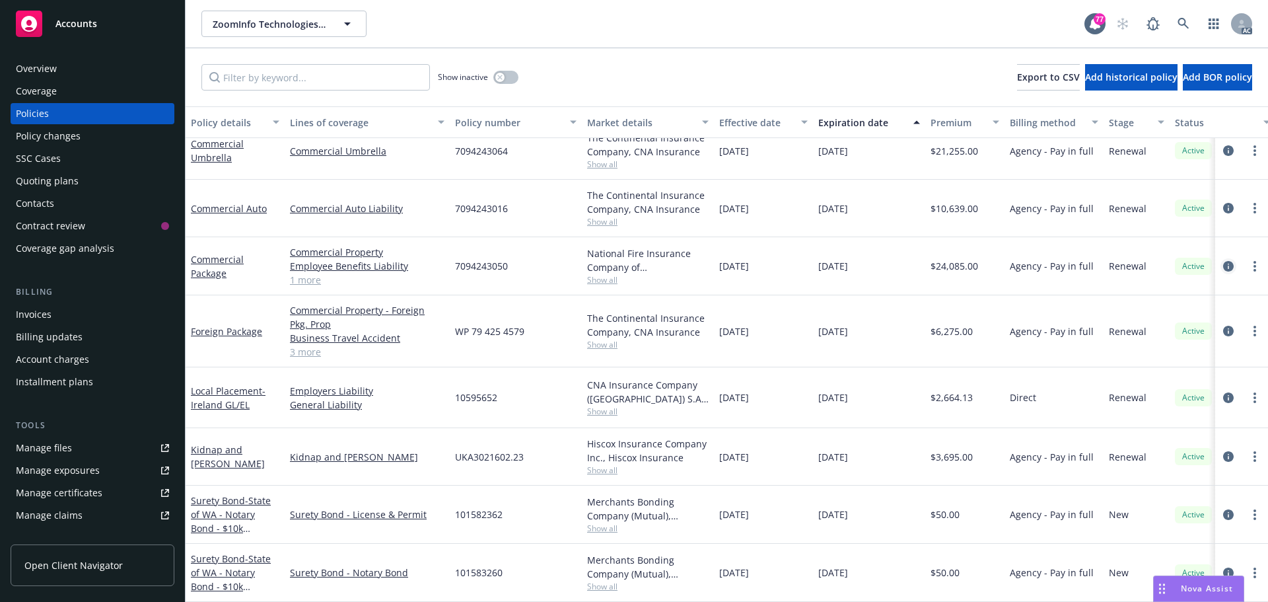
click at [1223, 262] on icon "circleInformation" at bounding box center [1228, 266] width 11 height 11
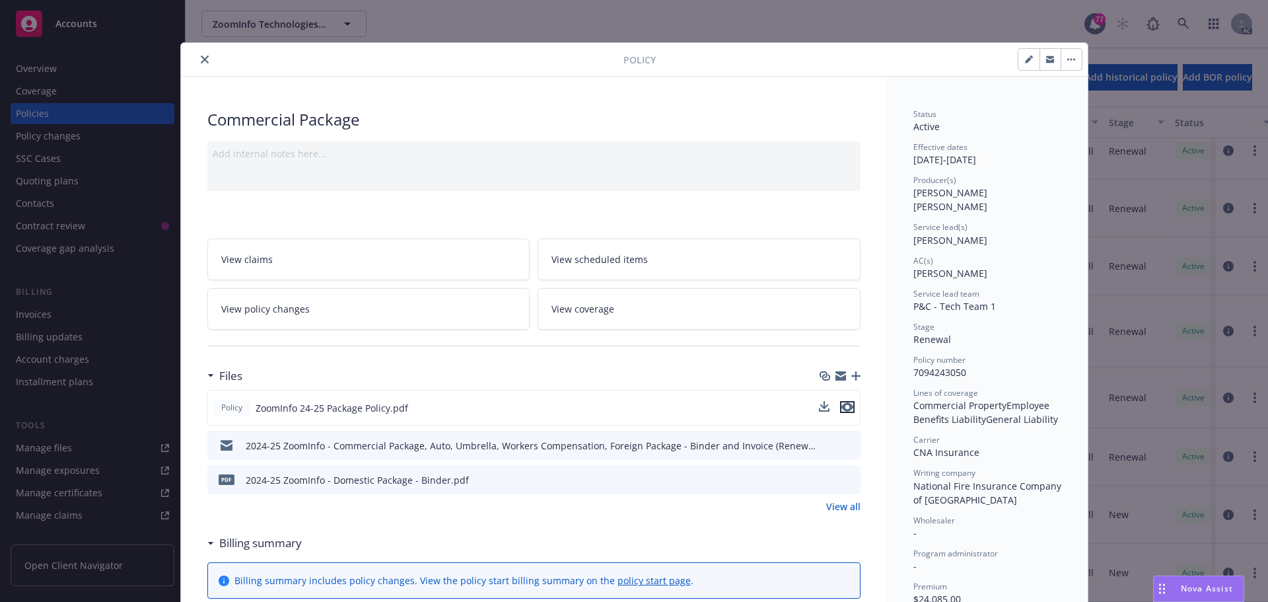
click at [847, 408] on icon "preview file" at bounding box center [847, 406] width 12 height 9
click at [202, 62] on icon "close" at bounding box center [205, 59] width 8 height 8
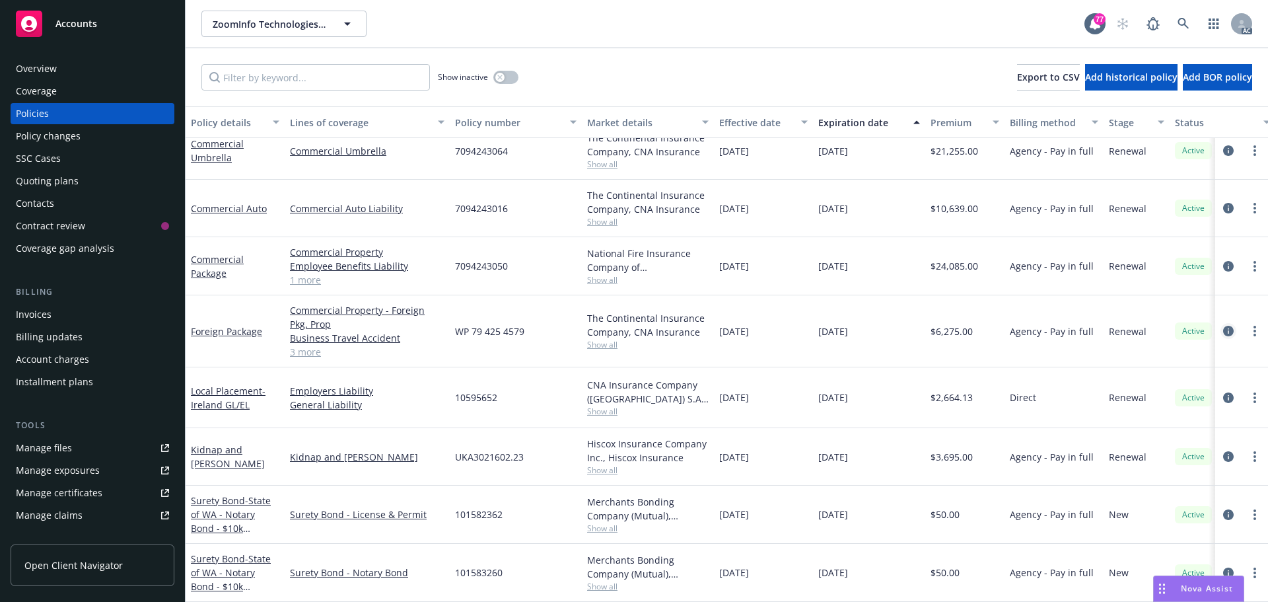
click at [1223, 326] on icon "circleInformation" at bounding box center [1228, 331] width 11 height 11
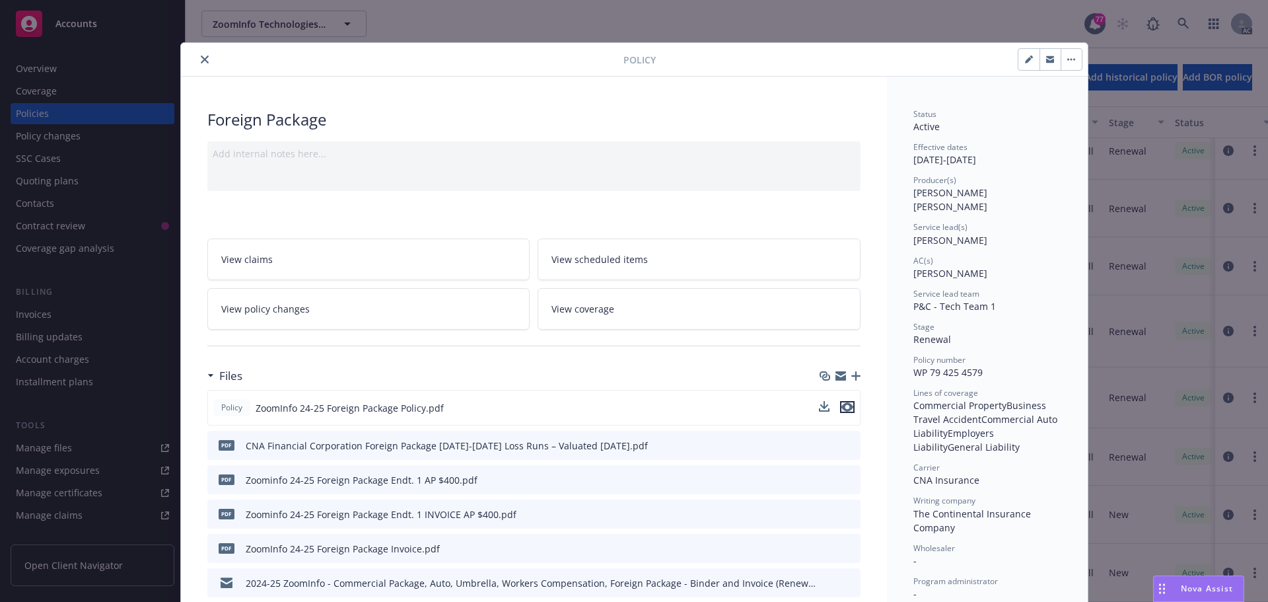
click at [842, 406] on icon "preview file" at bounding box center [847, 406] width 12 height 9
click at [201, 59] on icon "close" at bounding box center [205, 59] width 8 height 8
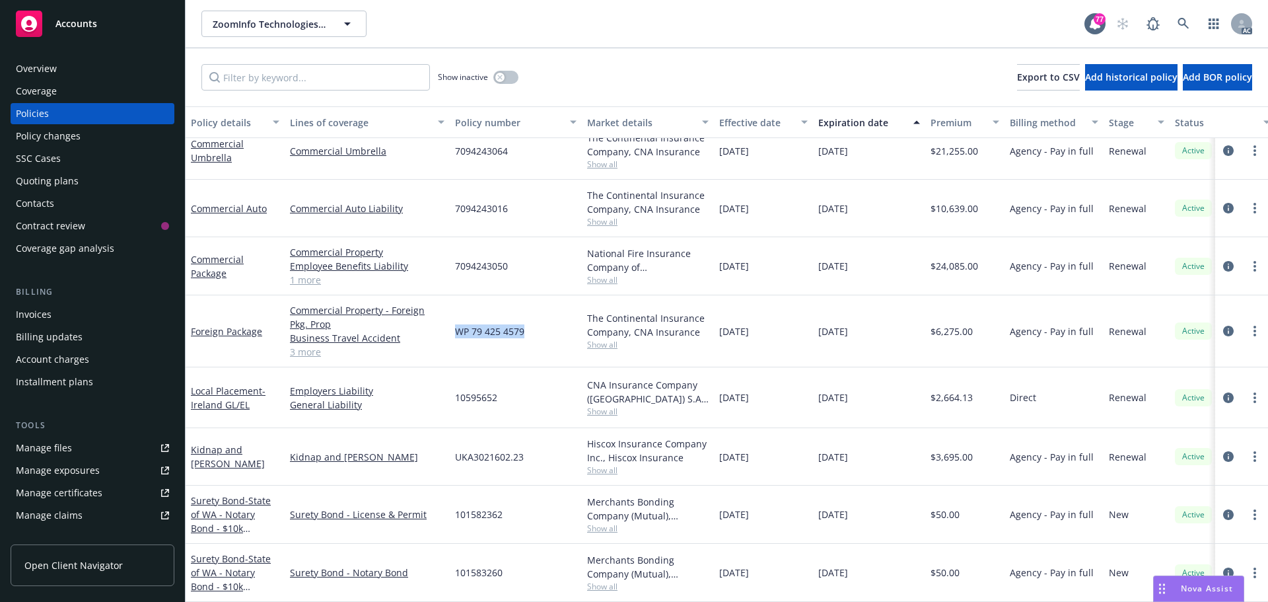
drag, startPoint x: 530, startPoint y: 328, endPoint x: 456, endPoint y: 327, distance: 74.0
click at [456, 327] on div "WP 79 425 4579" at bounding box center [516, 331] width 132 height 72
copy span "WP 79 425 4579"
click at [74, 71] on div "Overview" at bounding box center [92, 68] width 153 height 21
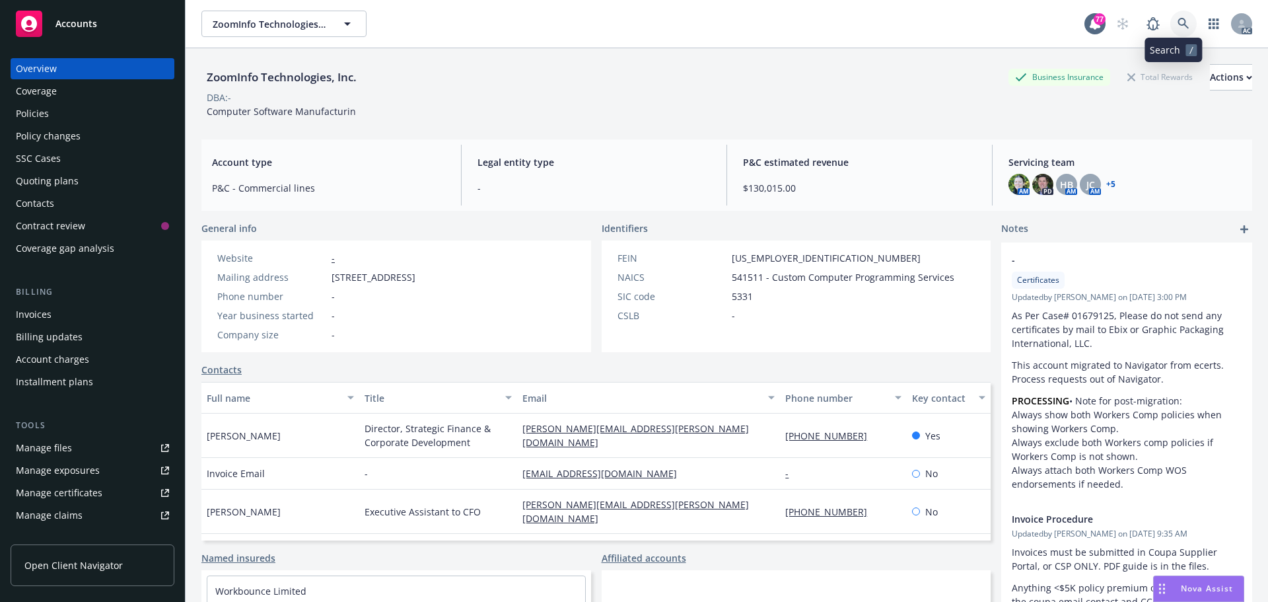
click at [1181, 30] on link at bounding box center [1183, 24] width 26 height 26
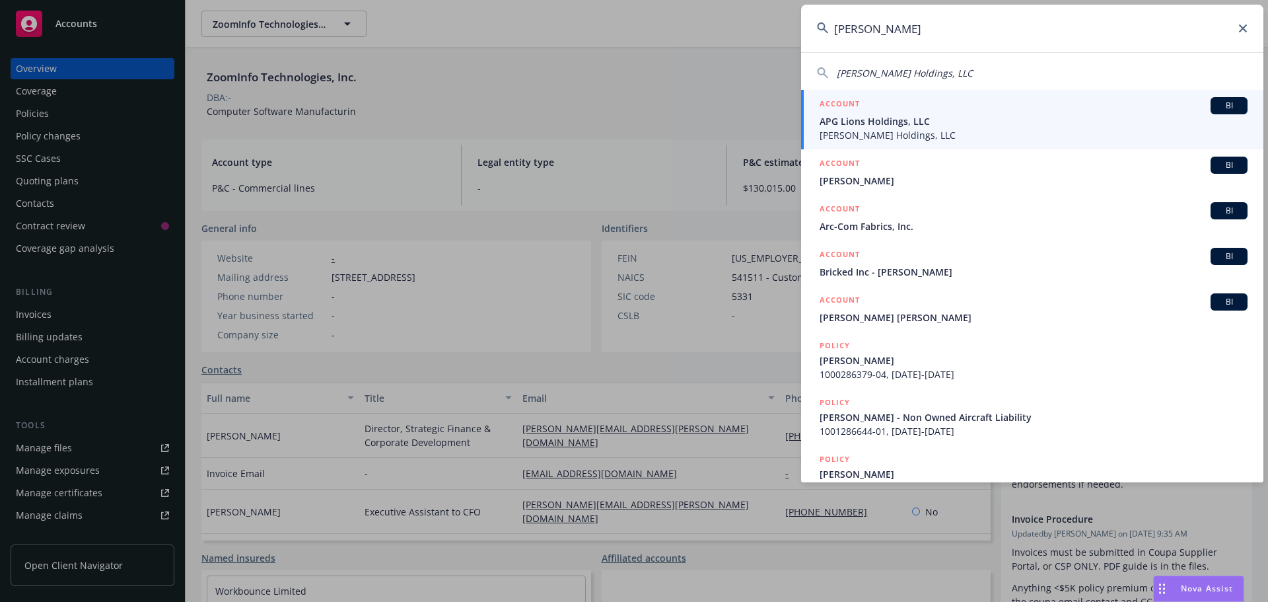
type input "stinson"
click at [882, 116] on span "APG Lions Holdings, LLC" at bounding box center [1034, 121] width 428 height 14
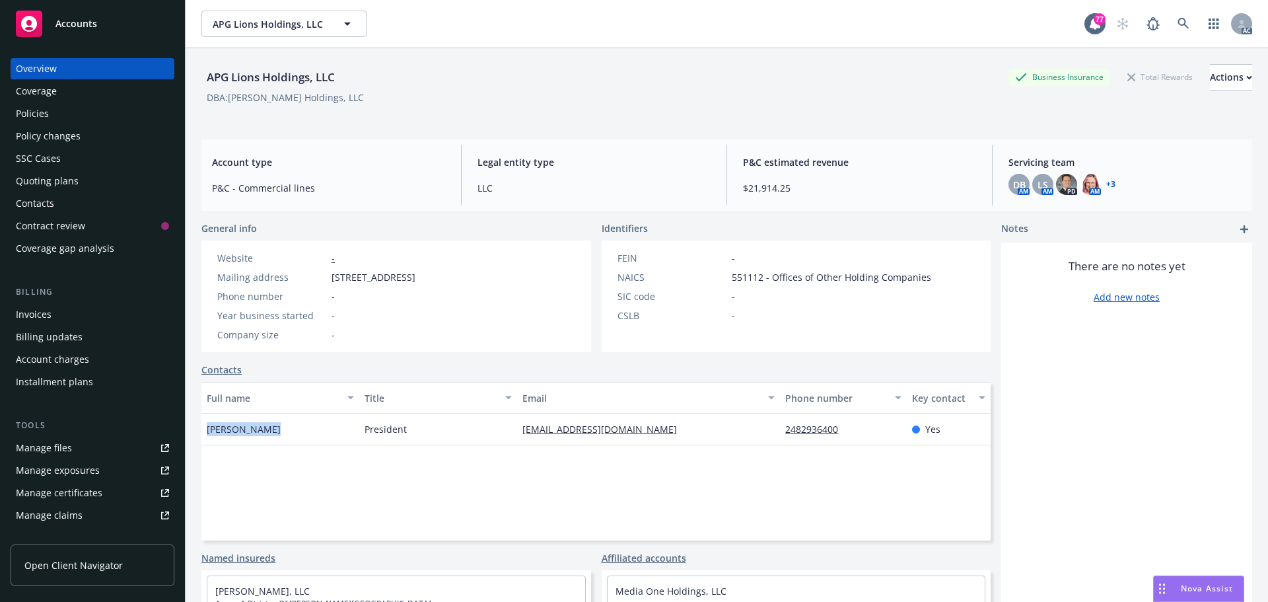
drag, startPoint x: 268, startPoint y: 431, endPoint x: 205, endPoint y: 430, distance: 62.8
click at [205, 430] on div "Keith Stinson" at bounding box center [280, 429] width 158 height 32
copy span "Keith Stinson"
drag, startPoint x: 634, startPoint y: 431, endPoint x: 516, endPoint y: 431, distance: 118.2
click at [517, 431] on div "kstinson@cfstinson.com" at bounding box center [648, 429] width 263 height 32
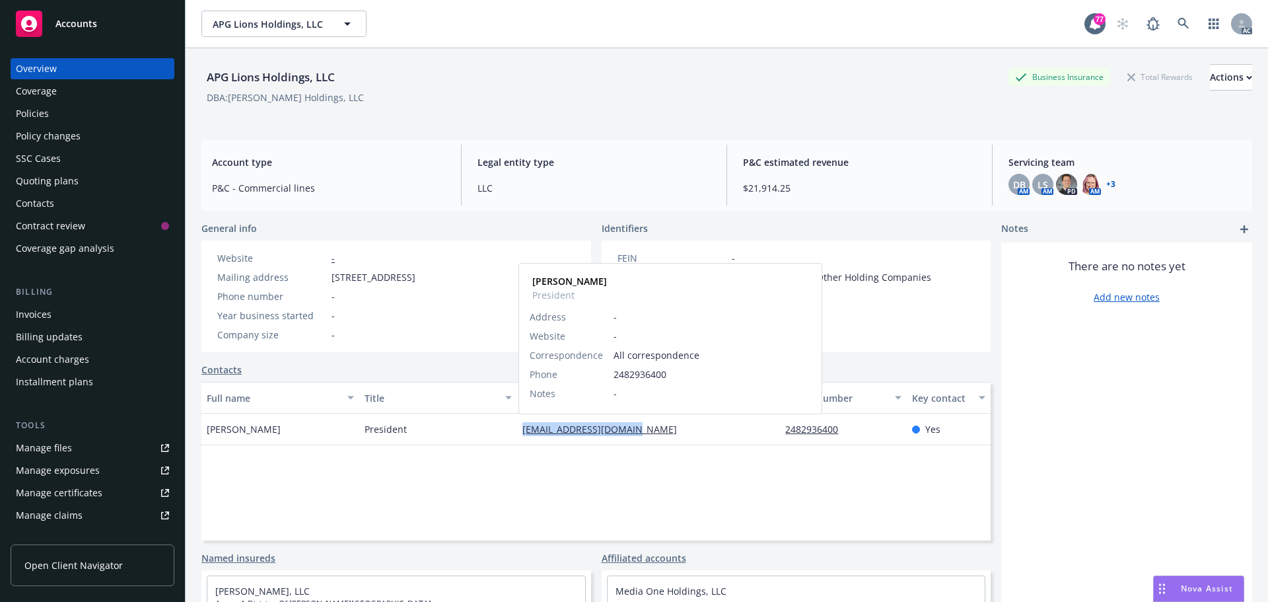
copy link "kstinson@cfstinson.com"
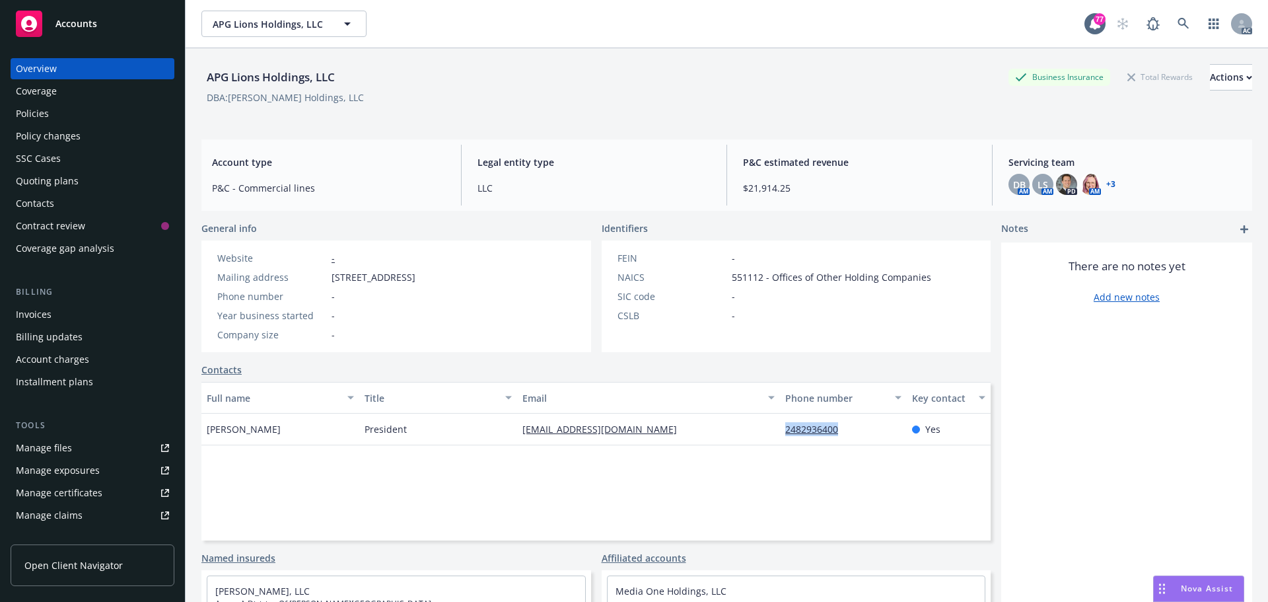
drag, startPoint x: 843, startPoint y: 432, endPoint x: 775, endPoint y: 431, distance: 68.7
click at [780, 431] on div "2482936400" at bounding box center [843, 429] width 126 height 32
copy link "2482936400"
click at [48, 120] on div "Policies" at bounding box center [92, 113] width 153 height 21
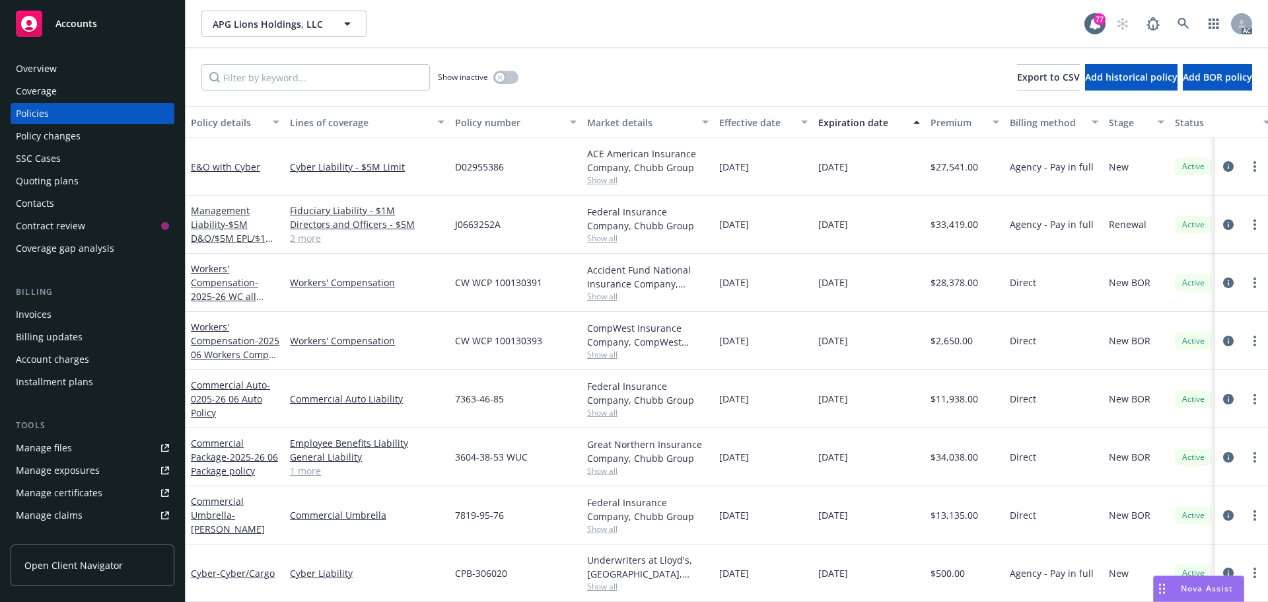
click at [301, 237] on link "2 more" at bounding box center [367, 238] width 155 height 14
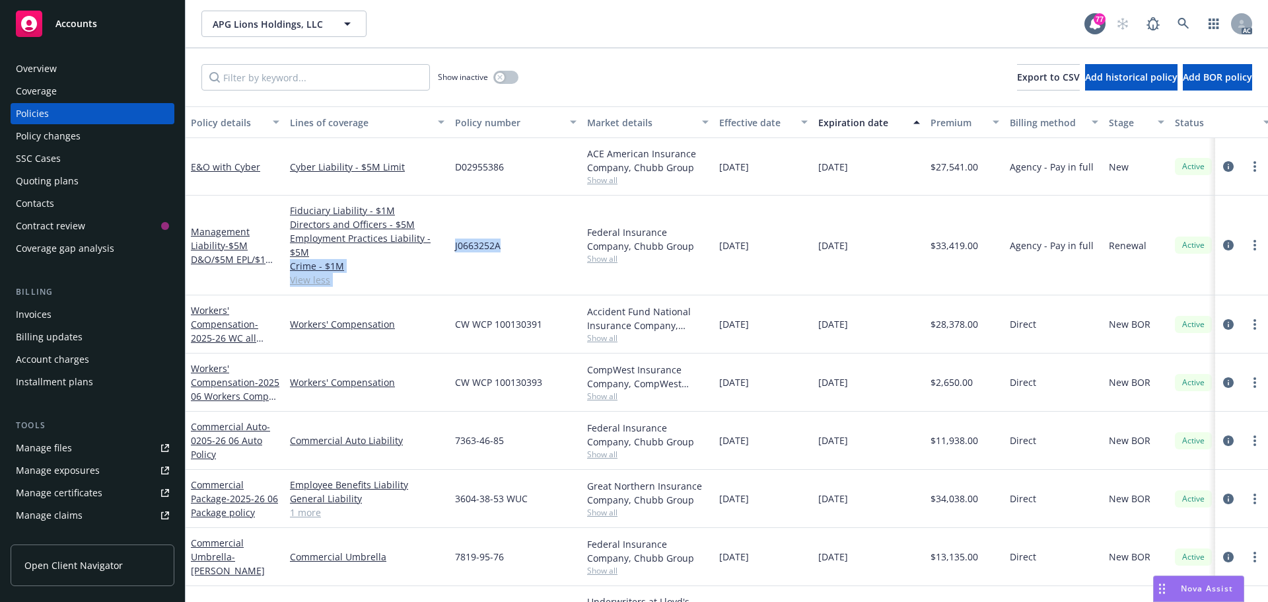
drag, startPoint x: 507, startPoint y: 244, endPoint x: 447, endPoint y: 246, distance: 60.1
click at [447, 246] on div "Management Liability - $5M D&O/$5M EPL/$1M FID/$1M Crime Fiduciary Liability - …" at bounding box center [823, 246] width 1275 height 100
click at [466, 263] on div "J0663252A" at bounding box center [516, 246] width 132 height 100
drag, startPoint x: 507, startPoint y: 244, endPoint x: 454, endPoint y: 245, distance: 52.8
click at [454, 245] on div "J0663252A" at bounding box center [516, 246] width 132 height 100
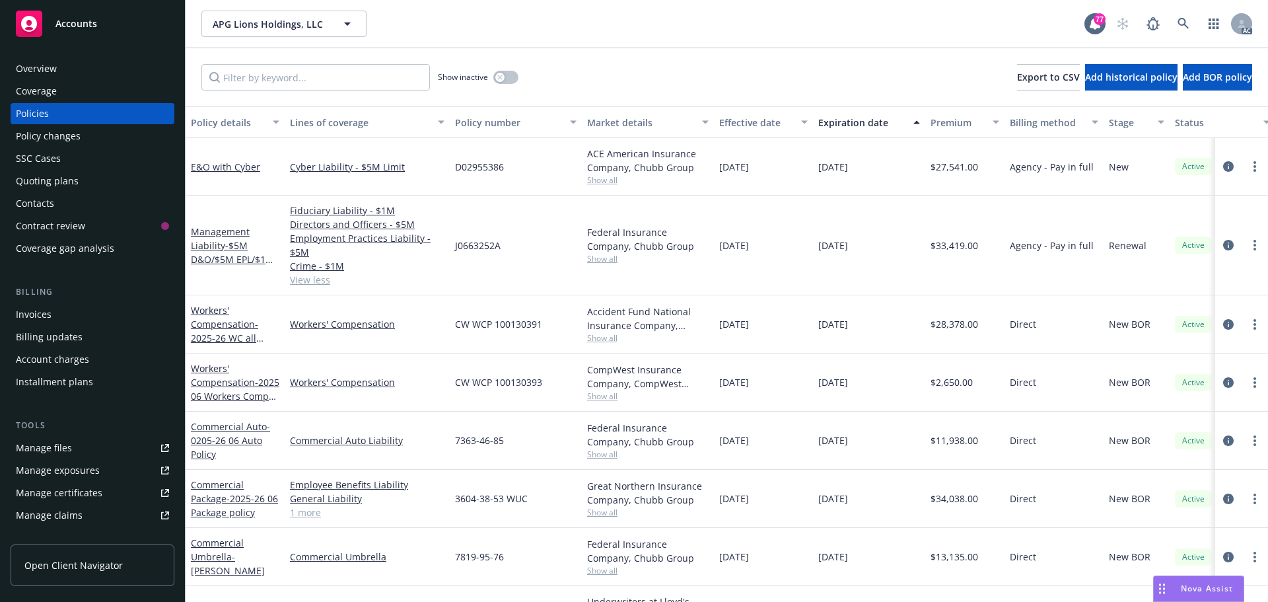
click at [602, 258] on span "Show all" at bounding box center [648, 258] width 122 height 11
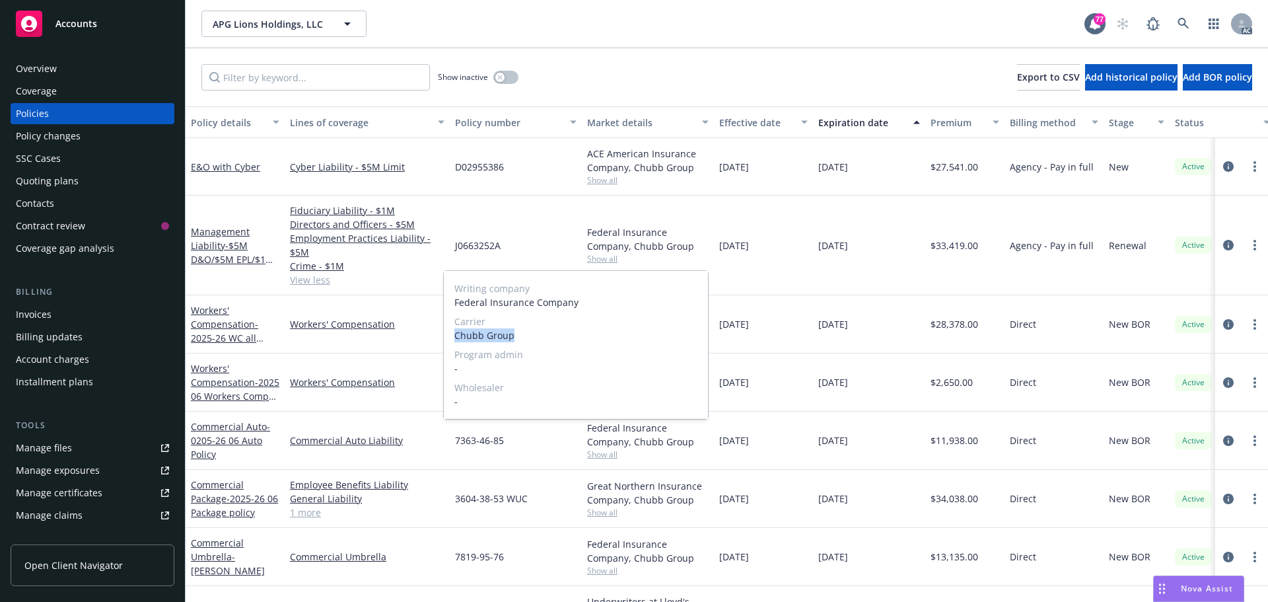
drag, startPoint x: 522, startPoint y: 333, endPoint x: 443, endPoint y: 335, distance: 78.6
click at [443, 335] on div "Writing company Federal Insurance Company Carrier Chubb Group Program admin - W…" at bounding box center [576, 344] width 266 height 149
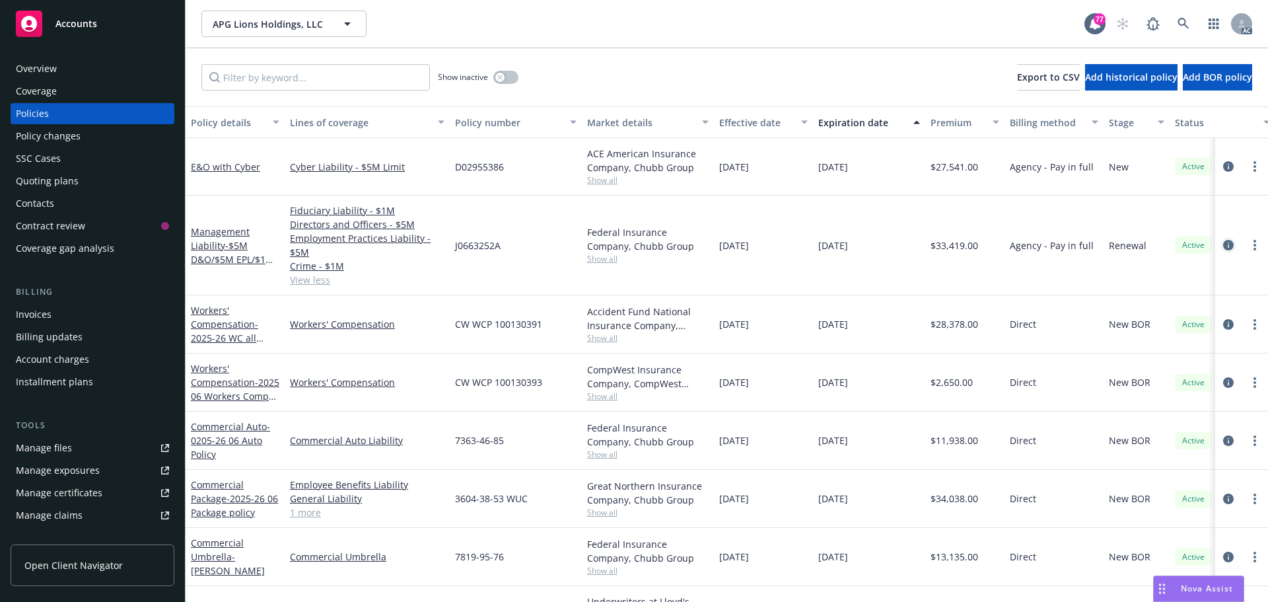
click at [1223, 246] on icon "circleInformation" at bounding box center [1228, 245] width 11 height 11
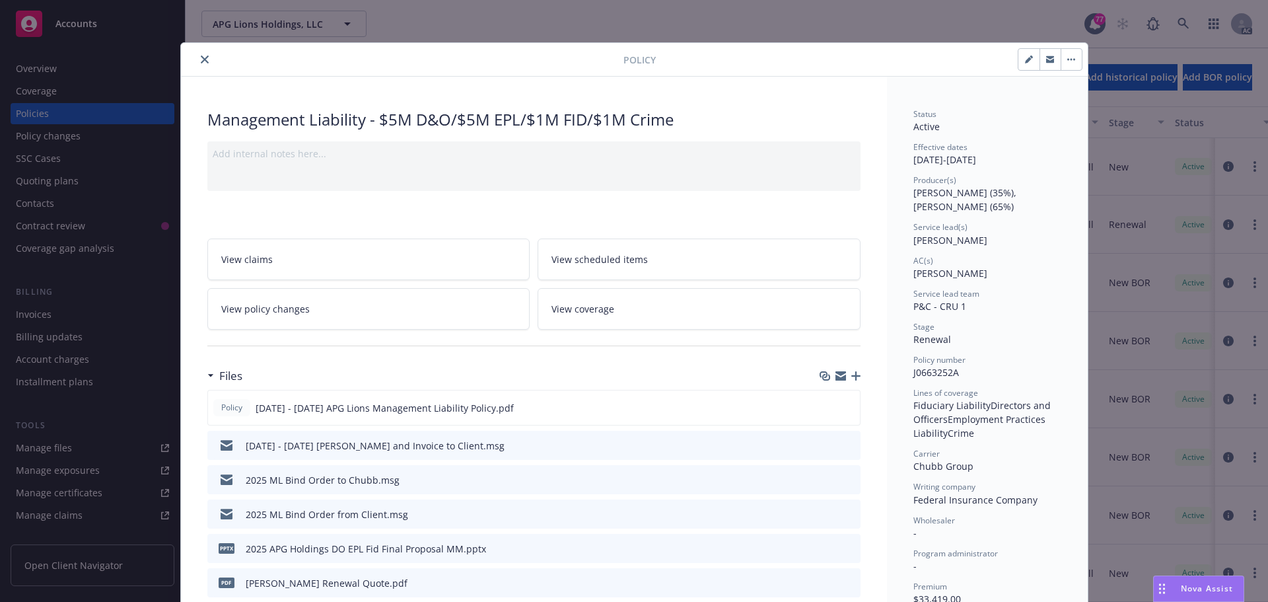
click at [203, 61] on button "close" at bounding box center [205, 60] width 16 height 16
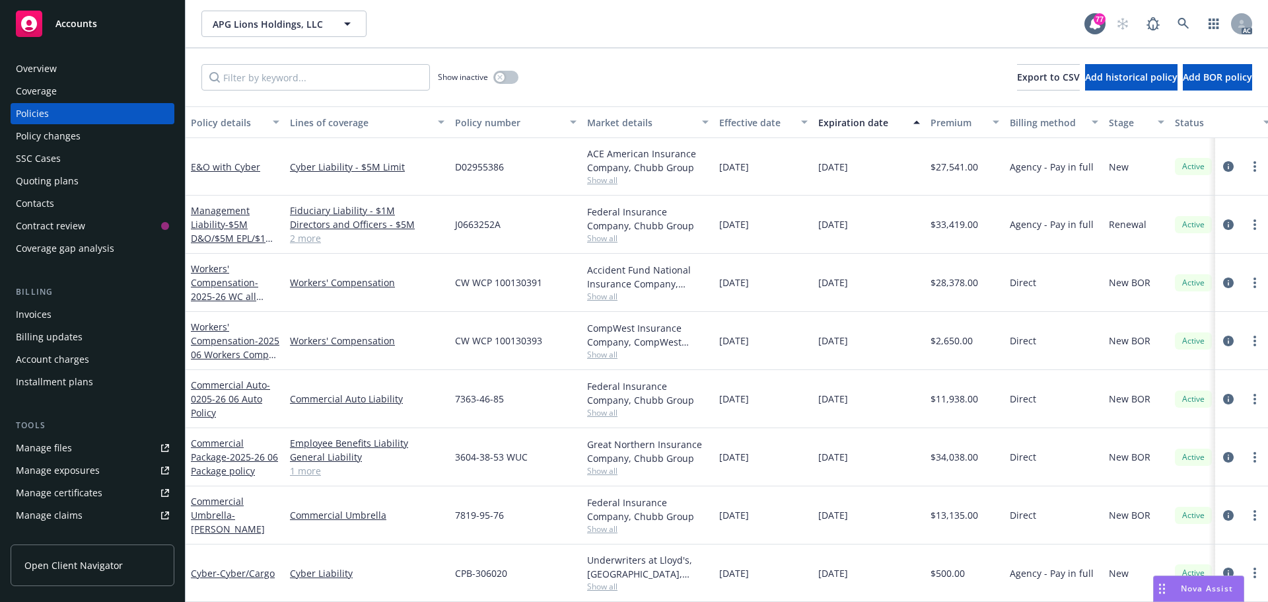
click at [45, 63] on div "Overview" at bounding box center [36, 68] width 41 height 21
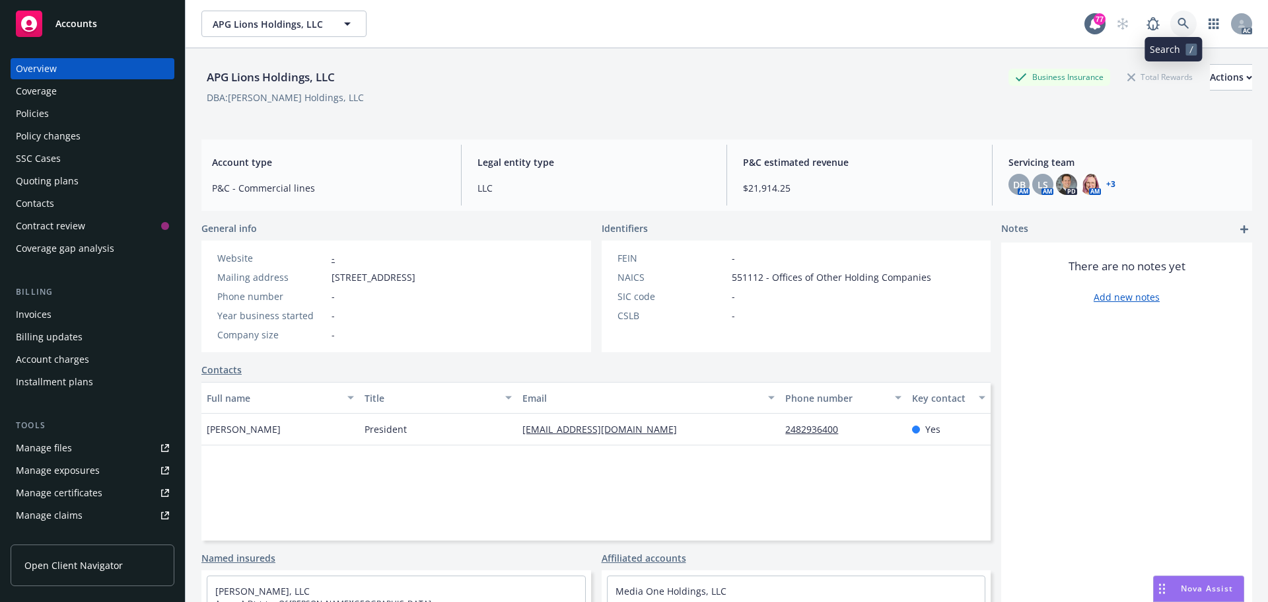
click at [1178, 22] on icon at bounding box center [1184, 24] width 12 height 12
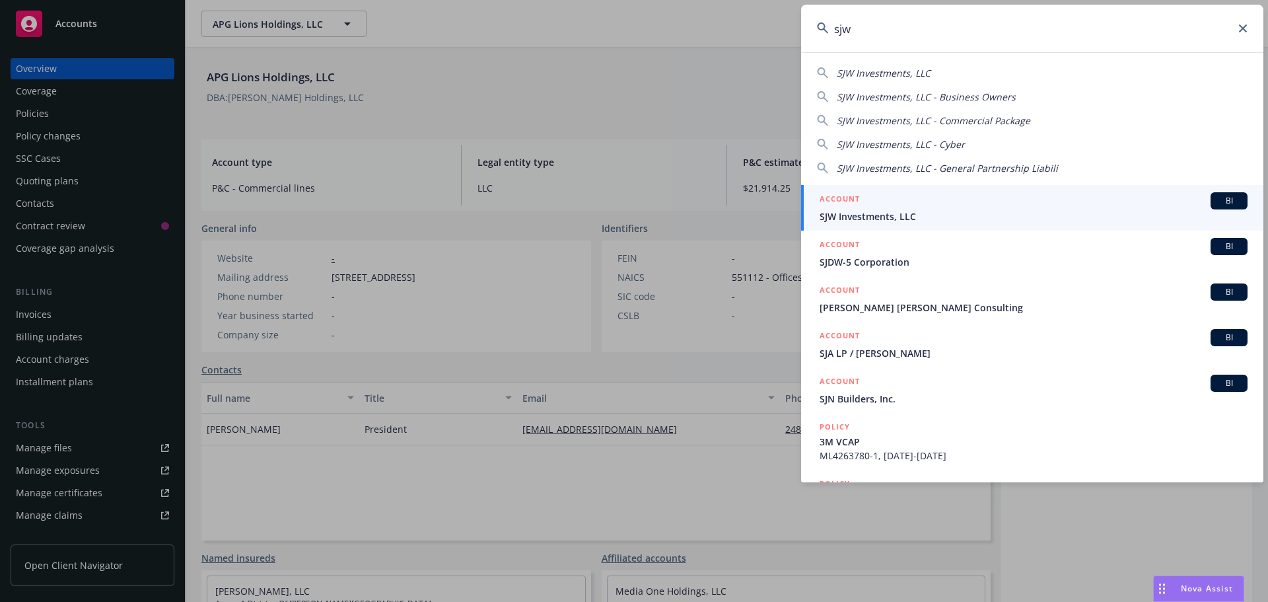
type input "sjw"
click at [950, 201] on div "ACCOUNT BI" at bounding box center [1034, 200] width 428 height 17
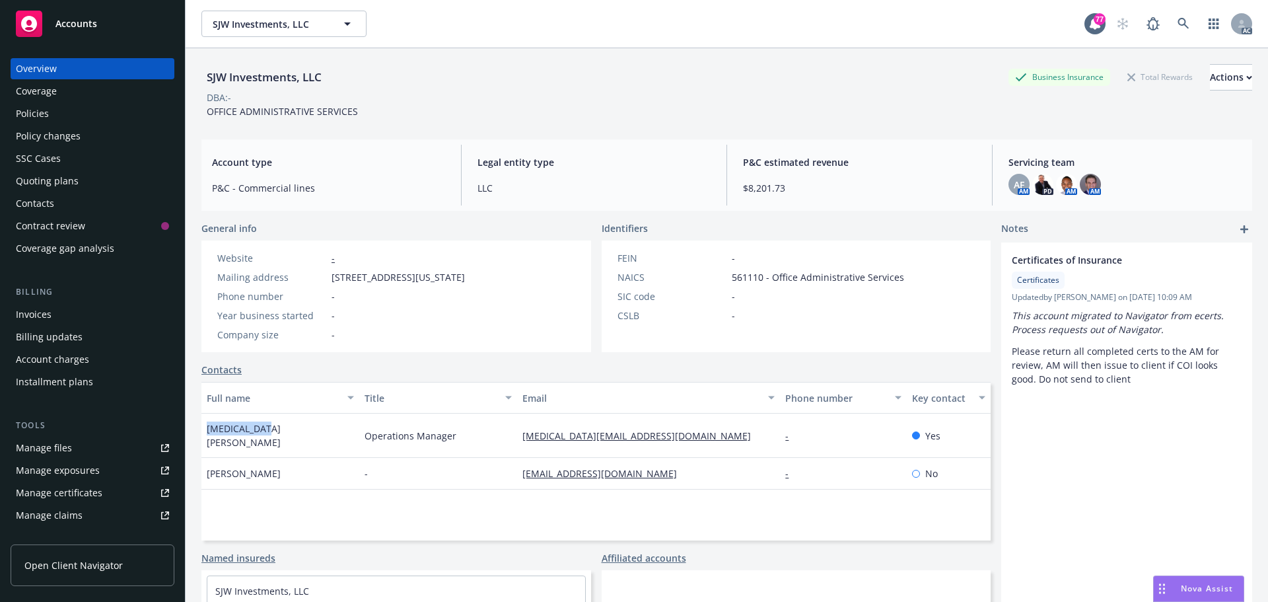
drag, startPoint x: 269, startPoint y: 442, endPoint x: 206, endPoint y: 443, distance: 62.8
click at [206, 443] on div "Kyra McCarty" at bounding box center [280, 435] width 158 height 44
drag, startPoint x: 649, startPoint y: 443, endPoint x: 515, endPoint y: 444, distance: 134.1
click at [517, 444] on div "kyra@serenaventures.com" at bounding box center [648, 435] width 263 height 44
click at [36, 119] on div "Policies" at bounding box center [32, 113] width 33 height 21
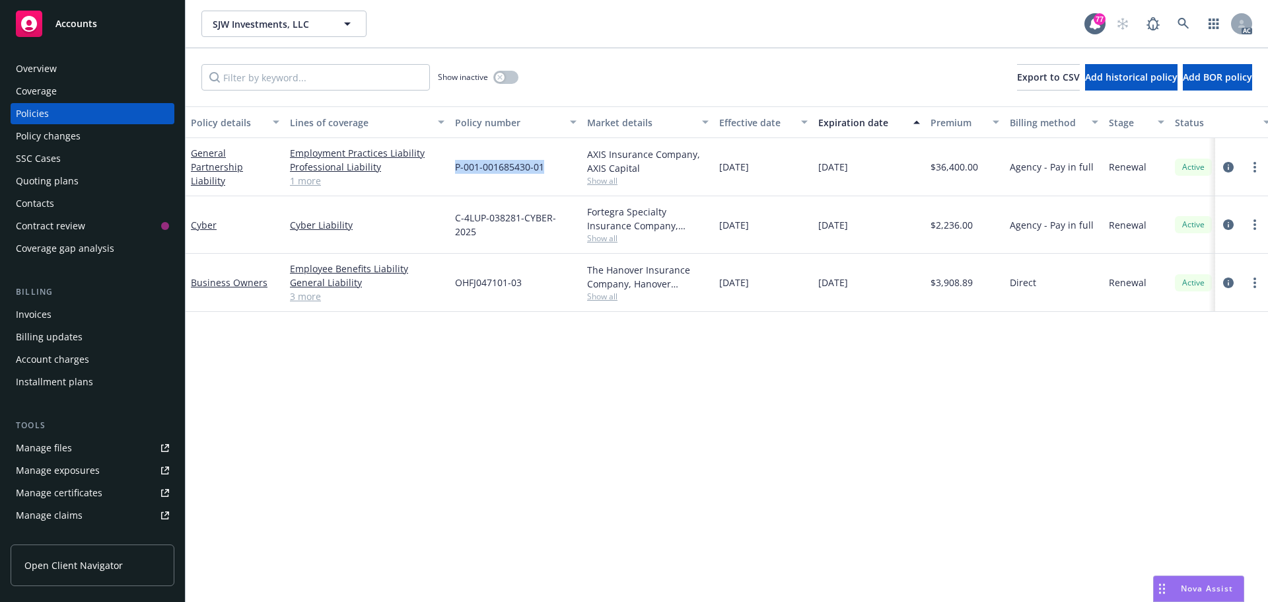
drag, startPoint x: 547, startPoint y: 162, endPoint x: 452, endPoint y: 166, distance: 94.5
click at [452, 166] on div "P-001-001685430-01" at bounding box center [516, 167] width 132 height 58
drag, startPoint x: 467, startPoint y: 165, endPoint x: 507, endPoint y: 182, distance: 43.8
click at [610, 180] on span "Show all" at bounding box center [648, 180] width 122 height 11
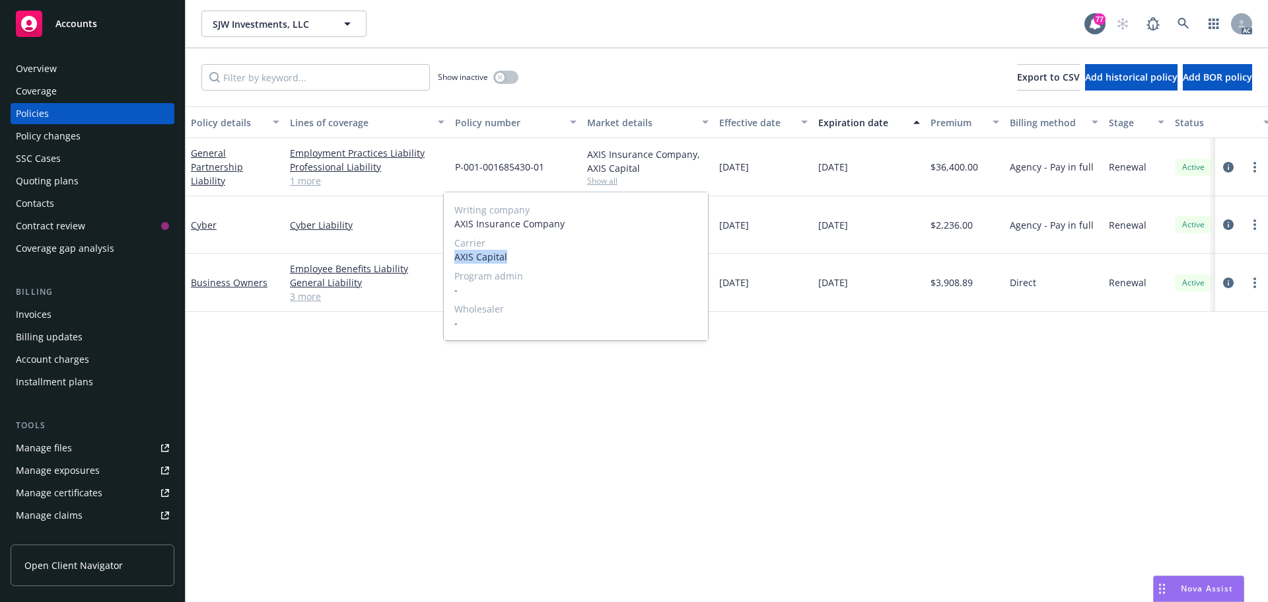
drag, startPoint x: 517, startPoint y: 252, endPoint x: 452, endPoint y: 261, distance: 65.3
click at [452, 261] on div "Writing company AXIS Insurance Company Carrier AXIS Capital Program admin - Who…" at bounding box center [576, 266] width 264 height 148
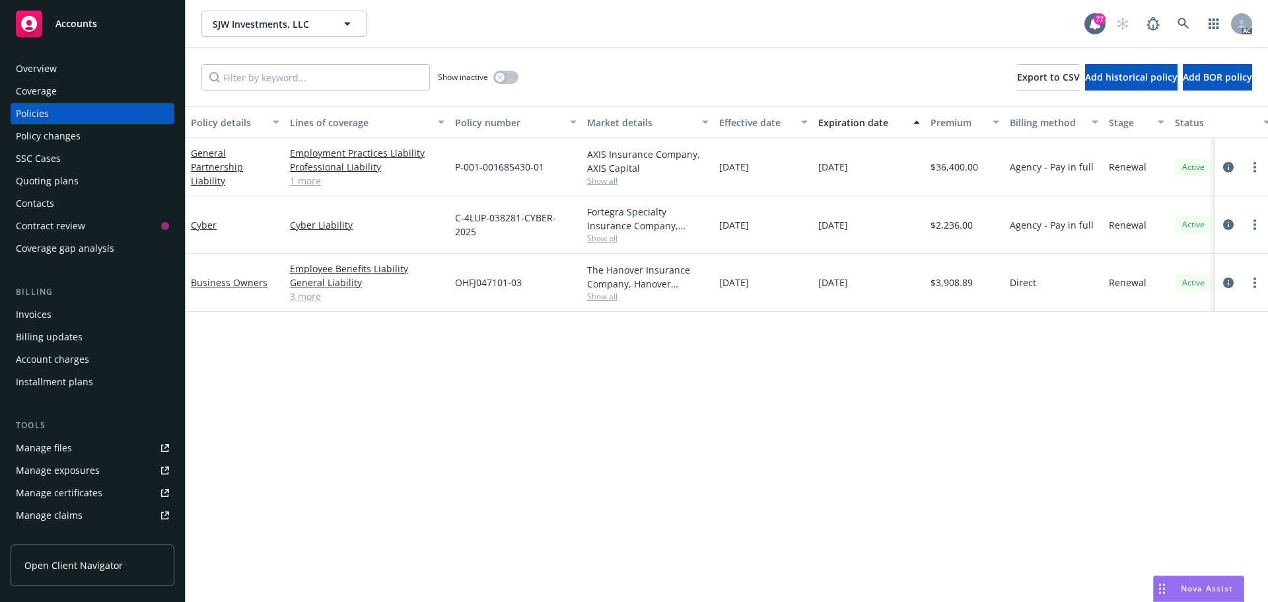
click at [87, 73] on div "Overview" at bounding box center [92, 68] width 153 height 21
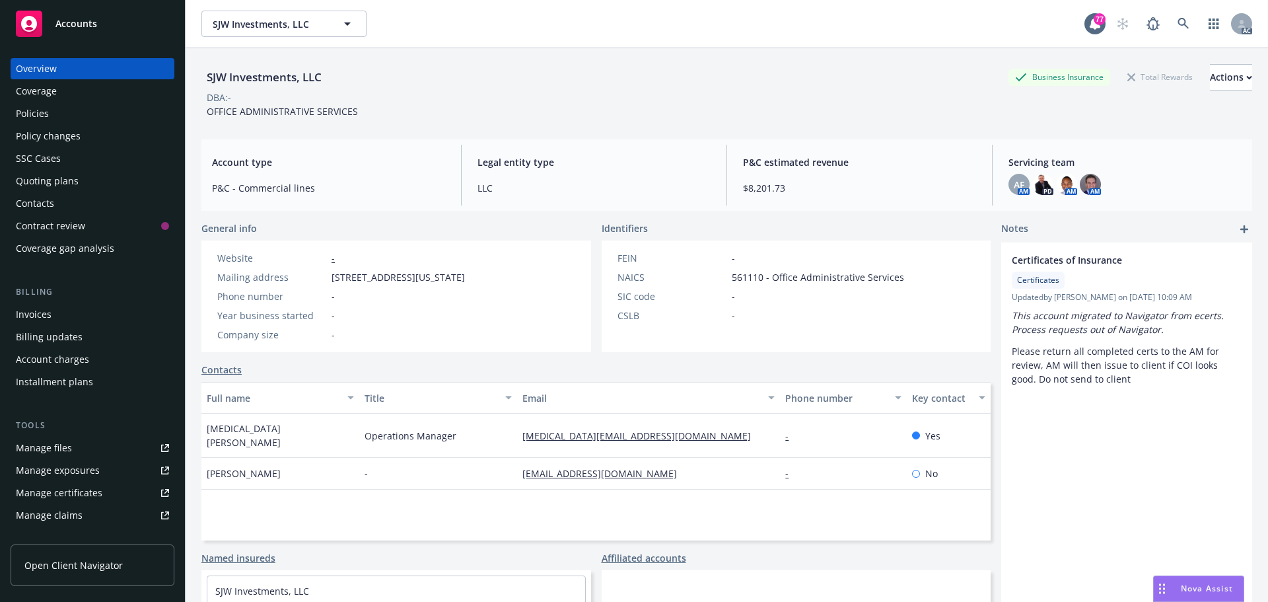
click at [71, 110] on div "Policies" at bounding box center [92, 113] width 153 height 21
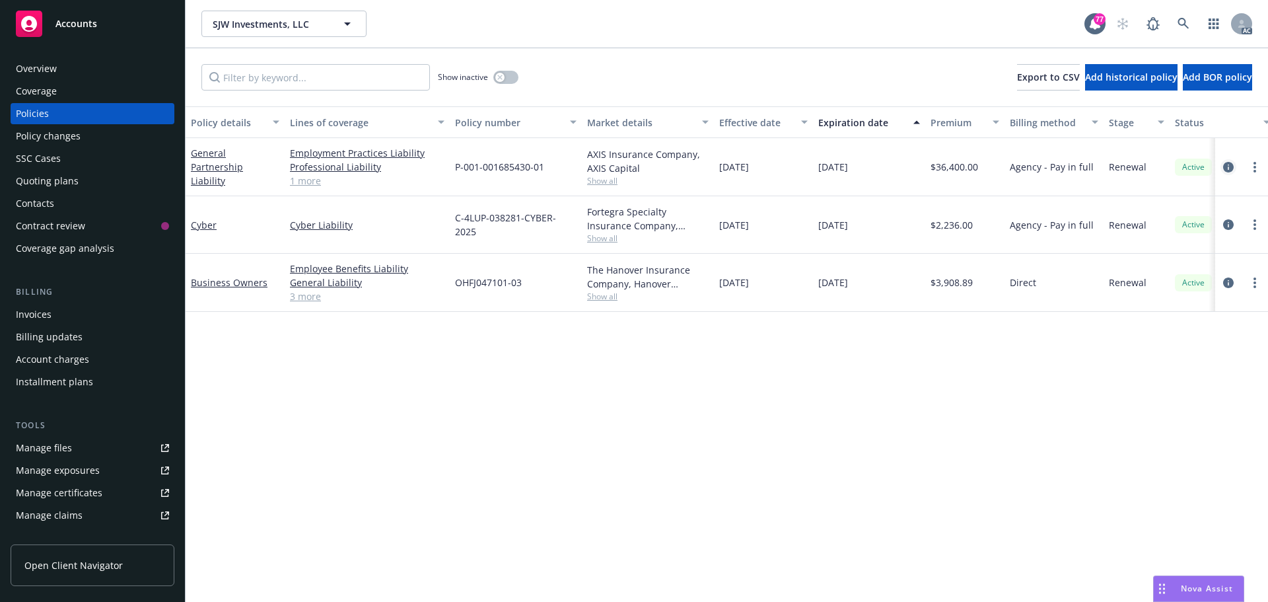
click at [1227, 166] on icon "circleInformation" at bounding box center [1228, 167] width 11 height 11
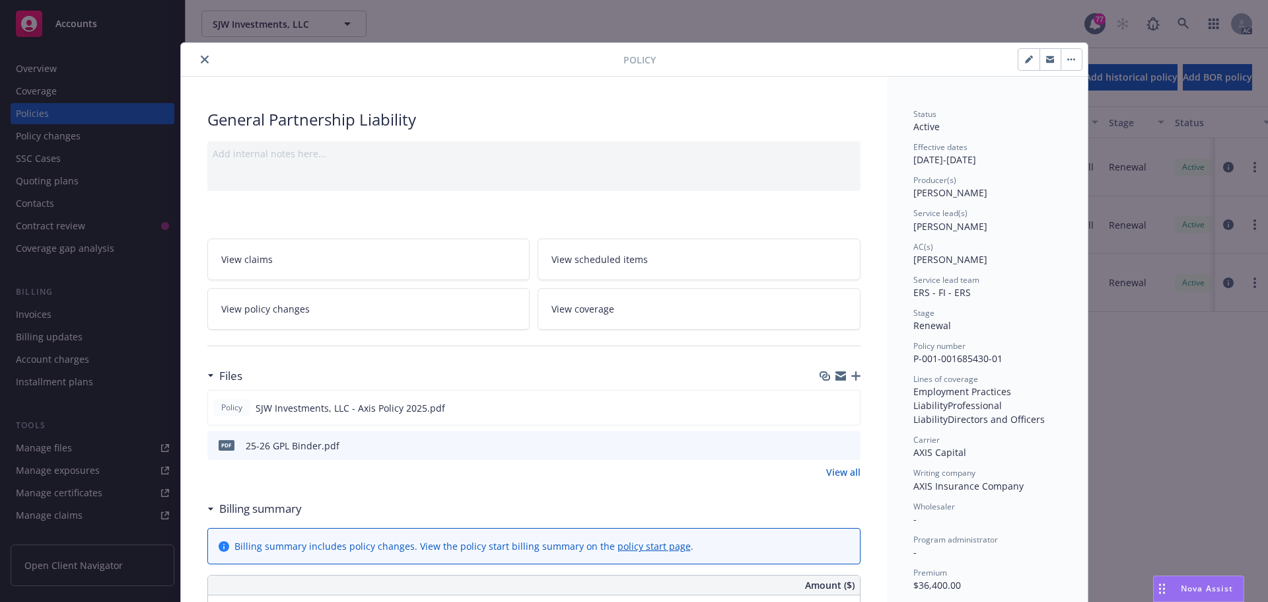
drag, startPoint x: 201, startPoint y: 61, endPoint x: 216, endPoint y: 76, distance: 21.0
click at [201, 60] on icon "close" at bounding box center [205, 59] width 8 height 8
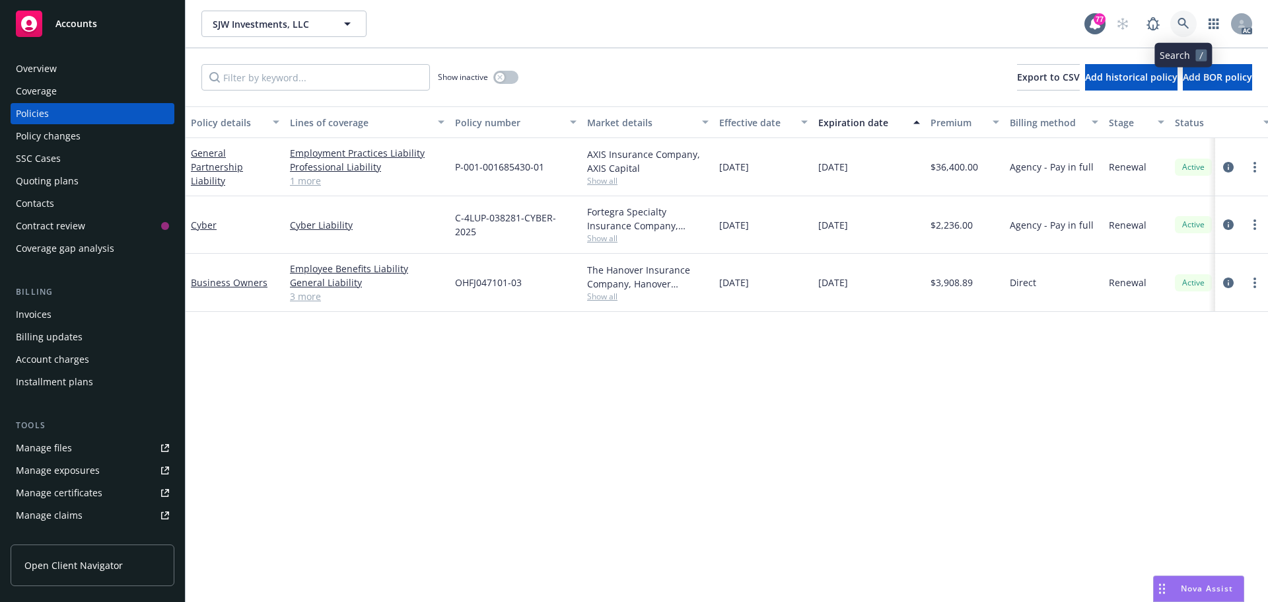
click at [1184, 23] on icon at bounding box center [1184, 24] width 12 height 12
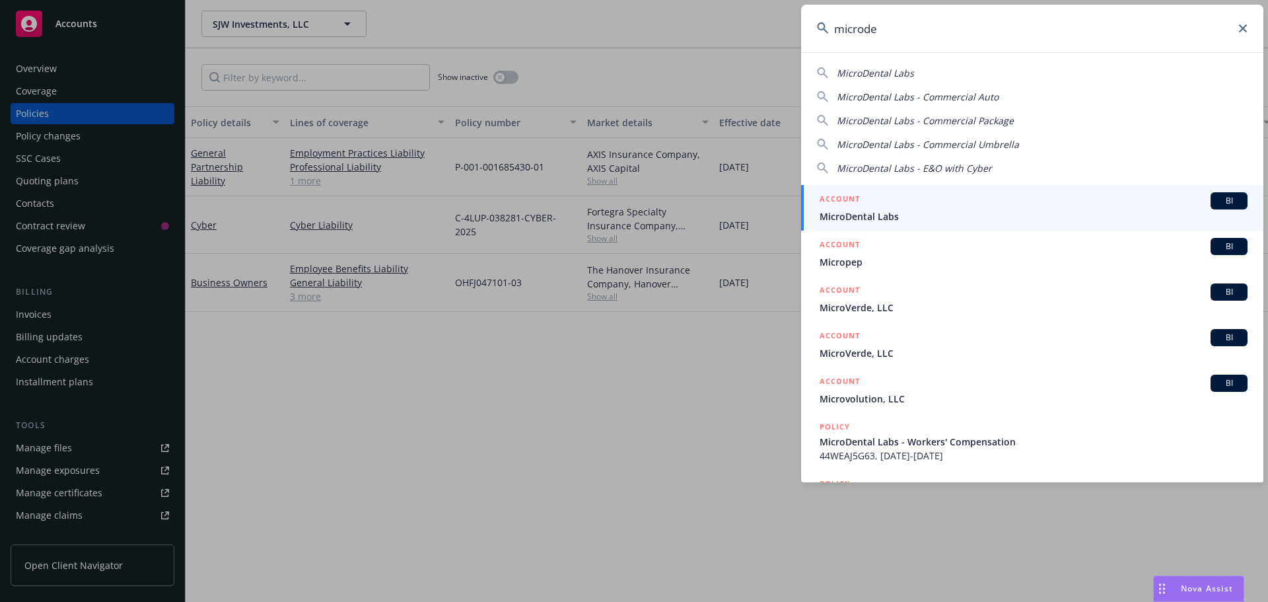
type input "microde"
click at [1027, 204] on div "ACCOUNT BI" at bounding box center [1034, 200] width 428 height 17
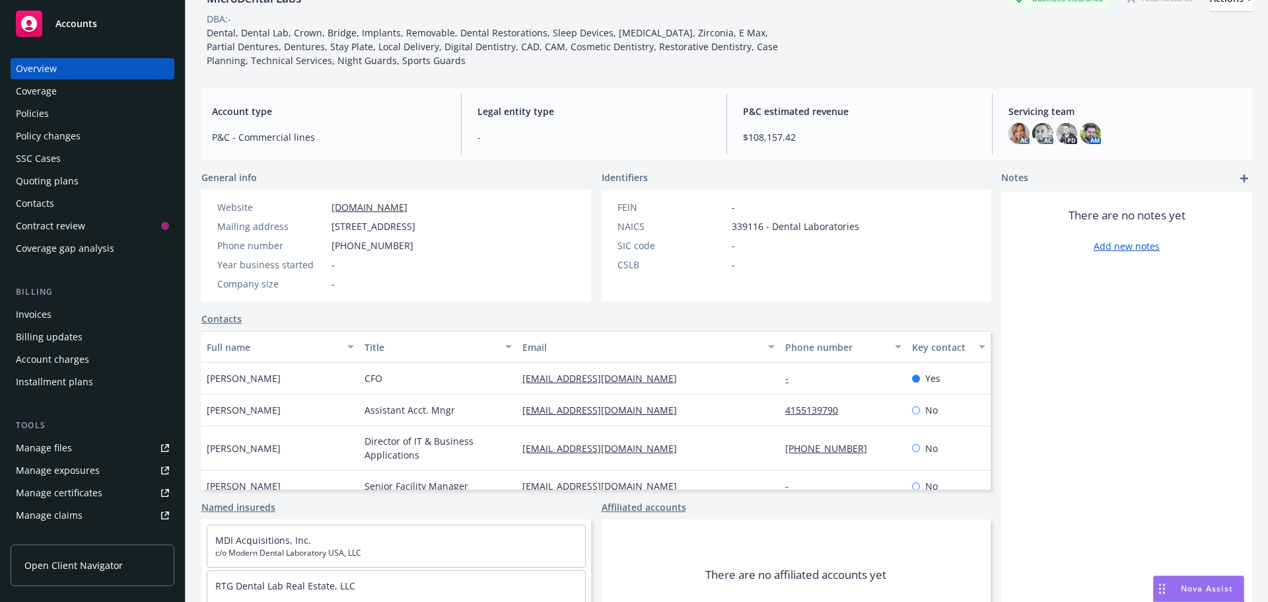
scroll to position [132, 0]
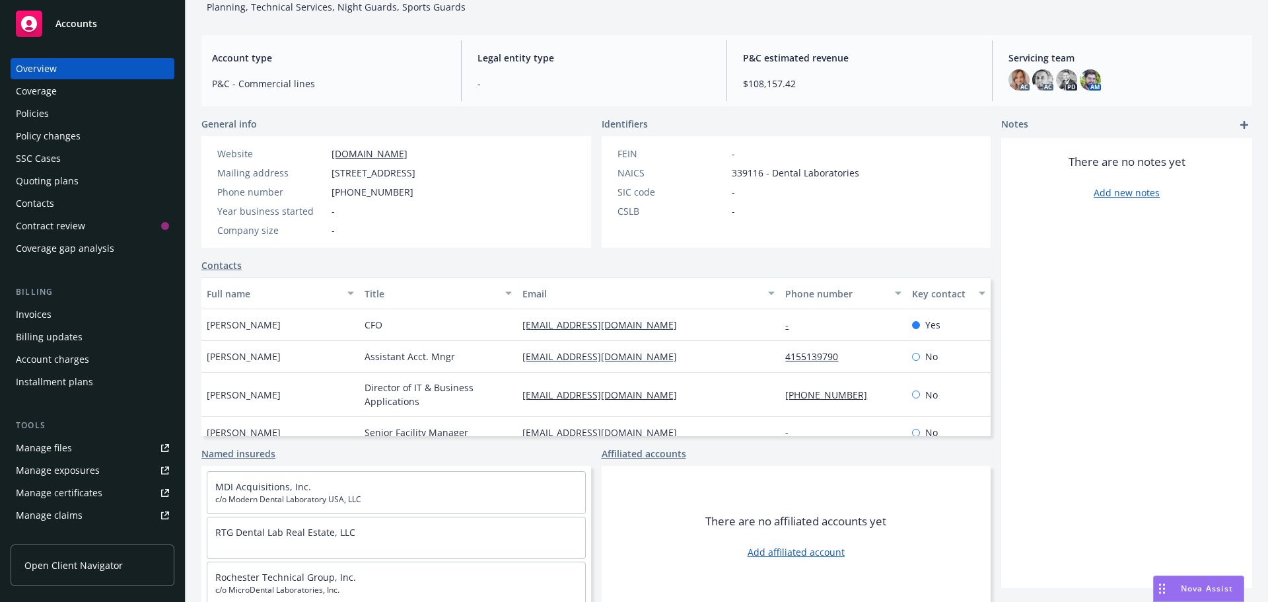
click at [74, 115] on div "Policies" at bounding box center [92, 113] width 153 height 21
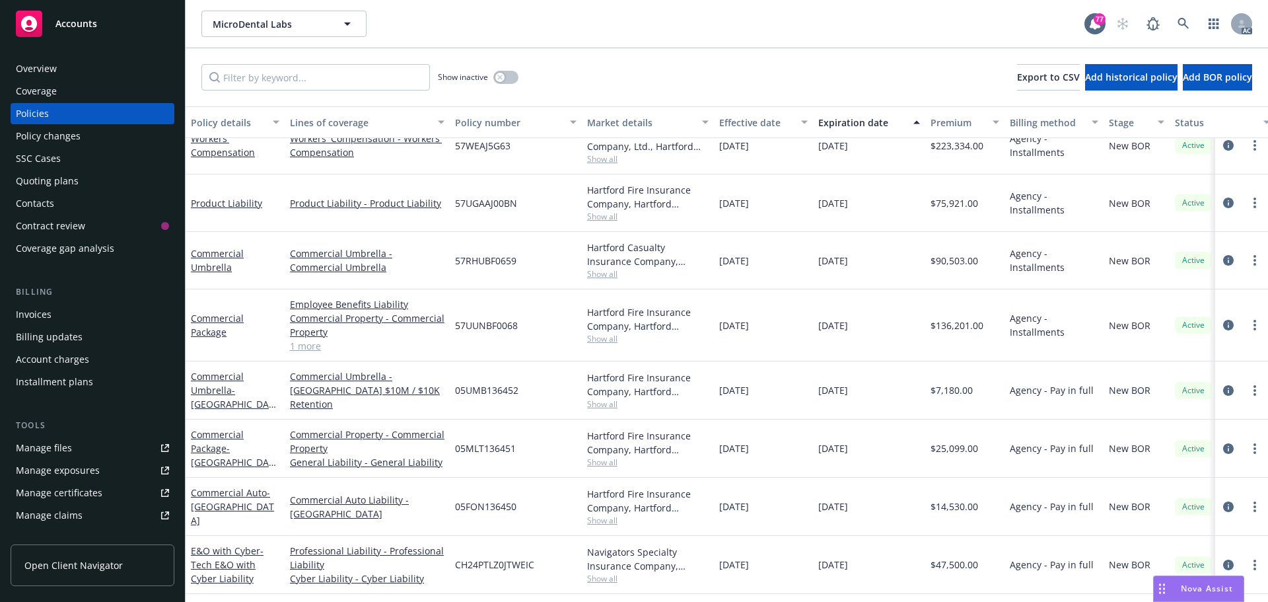
scroll to position [198, 0]
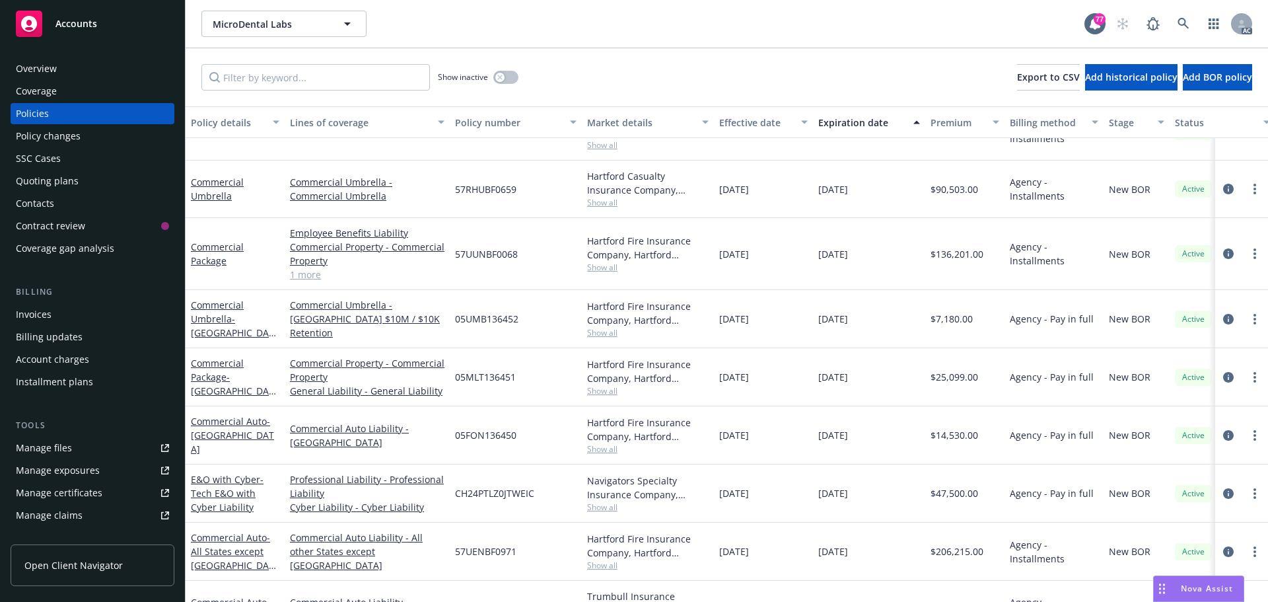
click at [313, 275] on link "1 more" at bounding box center [367, 275] width 155 height 14
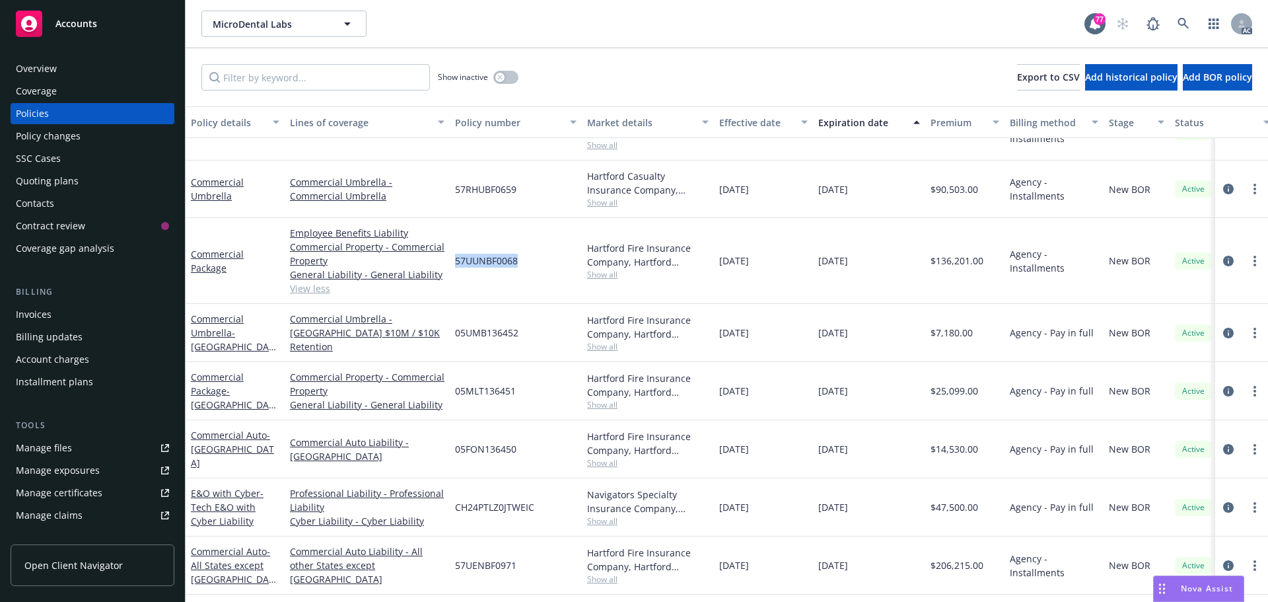
drag, startPoint x: 506, startPoint y: 261, endPoint x: 470, endPoint y: 259, distance: 36.4
click at [450, 264] on div "57UUNBF0068" at bounding box center [516, 261] width 132 height 86
click at [615, 271] on span "Show all" at bounding box center [648, 274] width 122 height 11
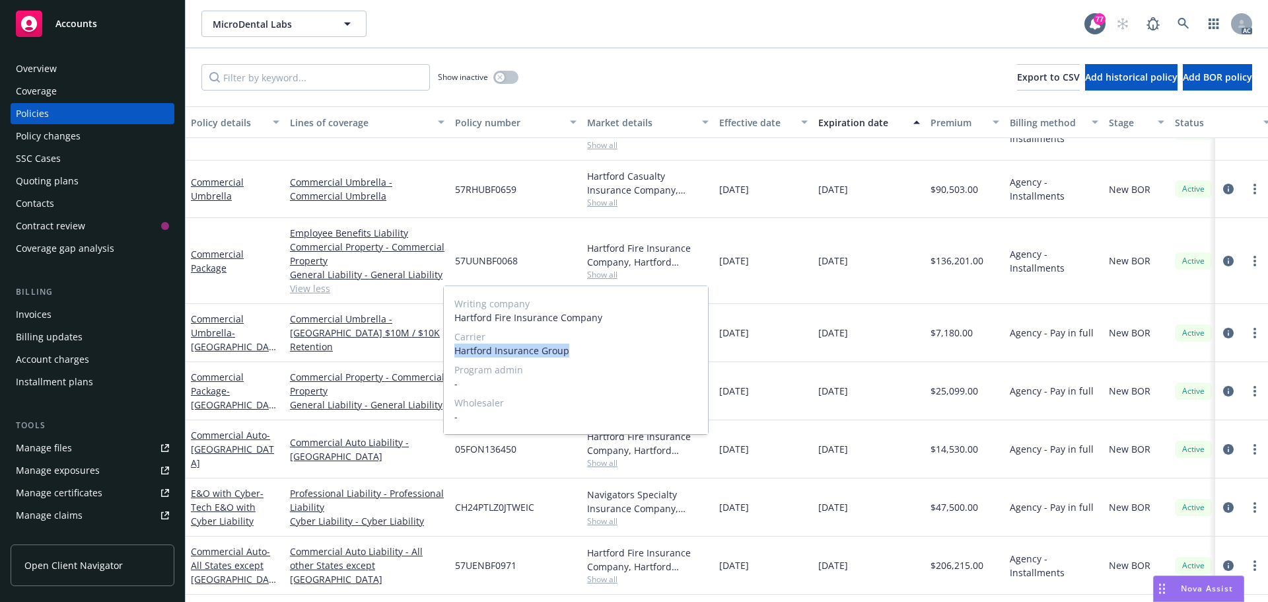
drag, startPoint x: 570, startPoint y: 349, endPoint x: 457, endPoint y: 353, distance: 113.0
click at [457, 353] on span "Hartford Insurance Group" at bounding box center [575, 350] width 243 height 14
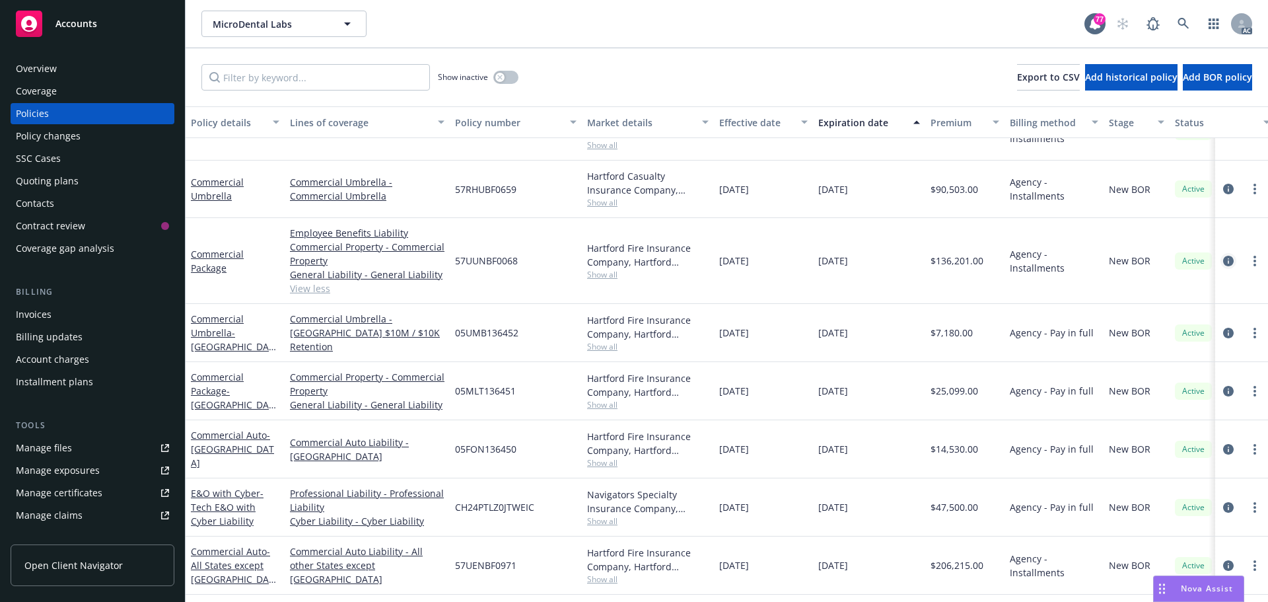
click at [1223, 260] on icon "circleInformation" at bounding box center [1228, 261] width 11 height 11
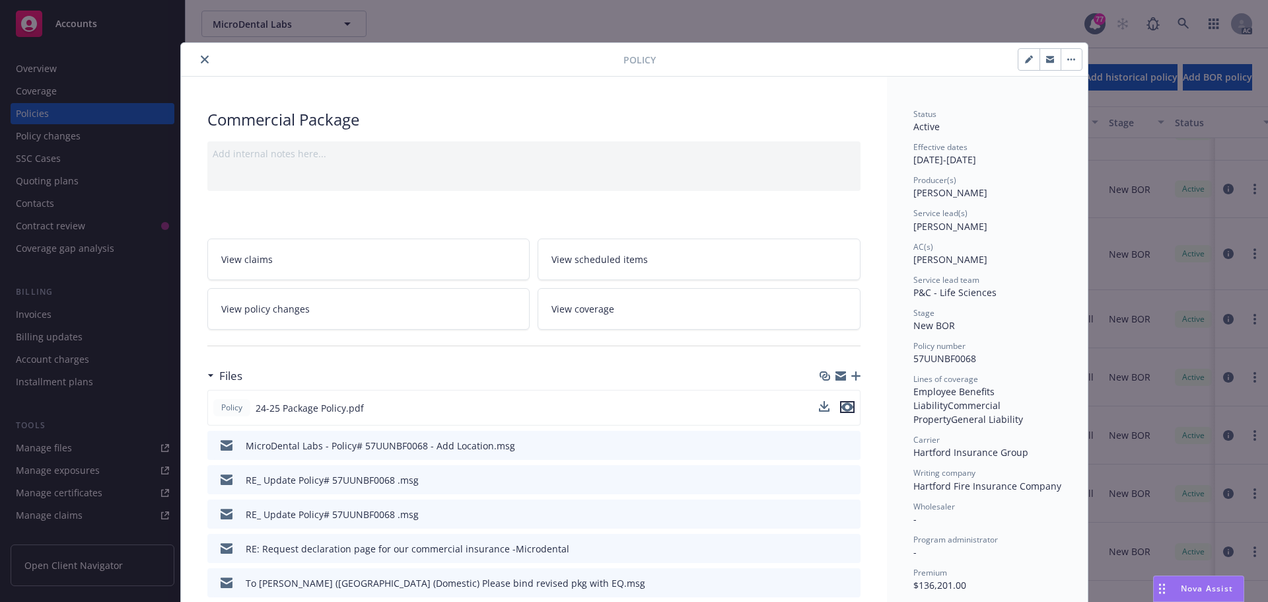
click at [841, 405] on icon "preview file" at bounding box center [847, 406] width 12 height 9
